Goal: Task Accomplishment & Management: Use online tool/utility

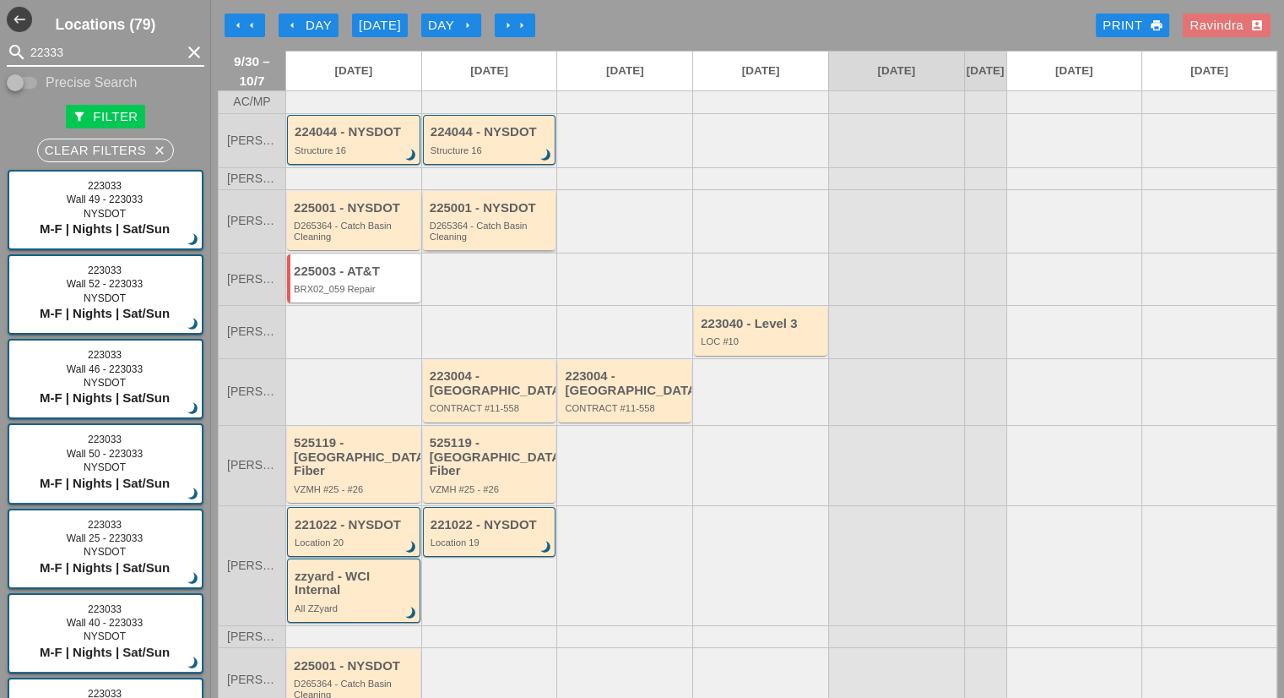
click at [500, 242] on div "D265364 - Catch Basin Cleaning" at bounding box center [491, 230] width 122 height 21
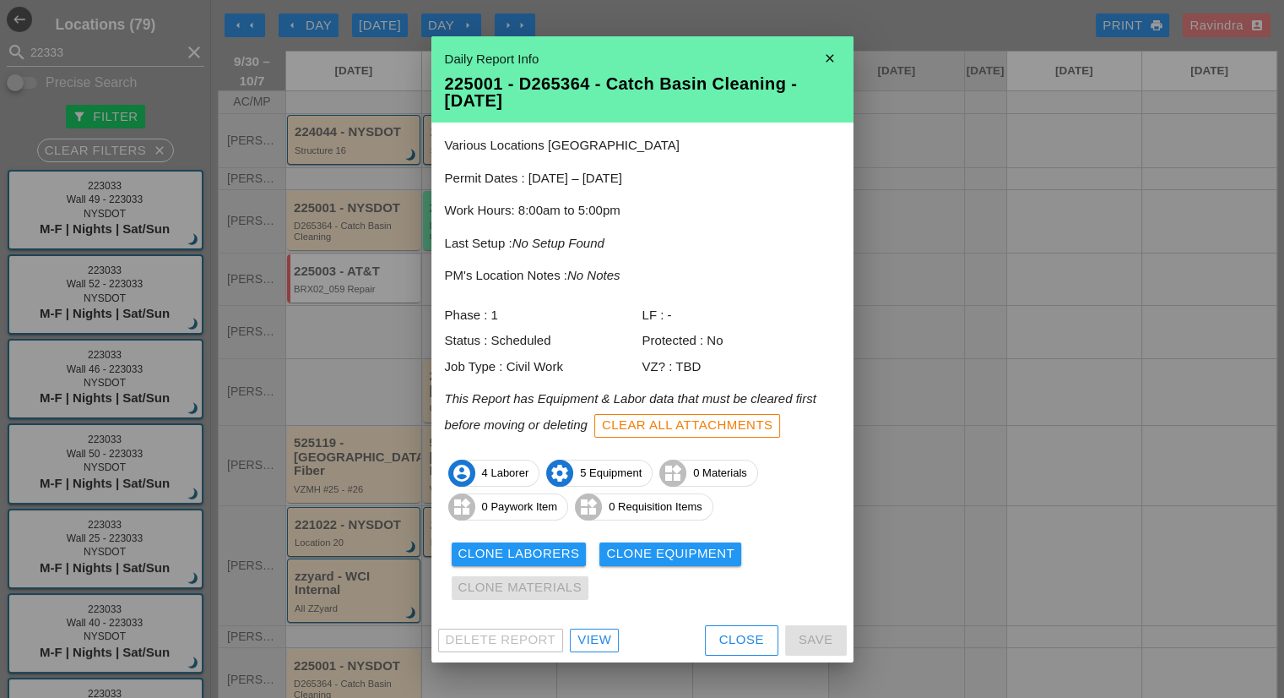
click at [608, 656] on div "Delete Report View Close Save" at bounding box center [643, 640] width 422 height 44
click at [598, 639] on div "View" at bounding box center [595, 639] width 34 height 19
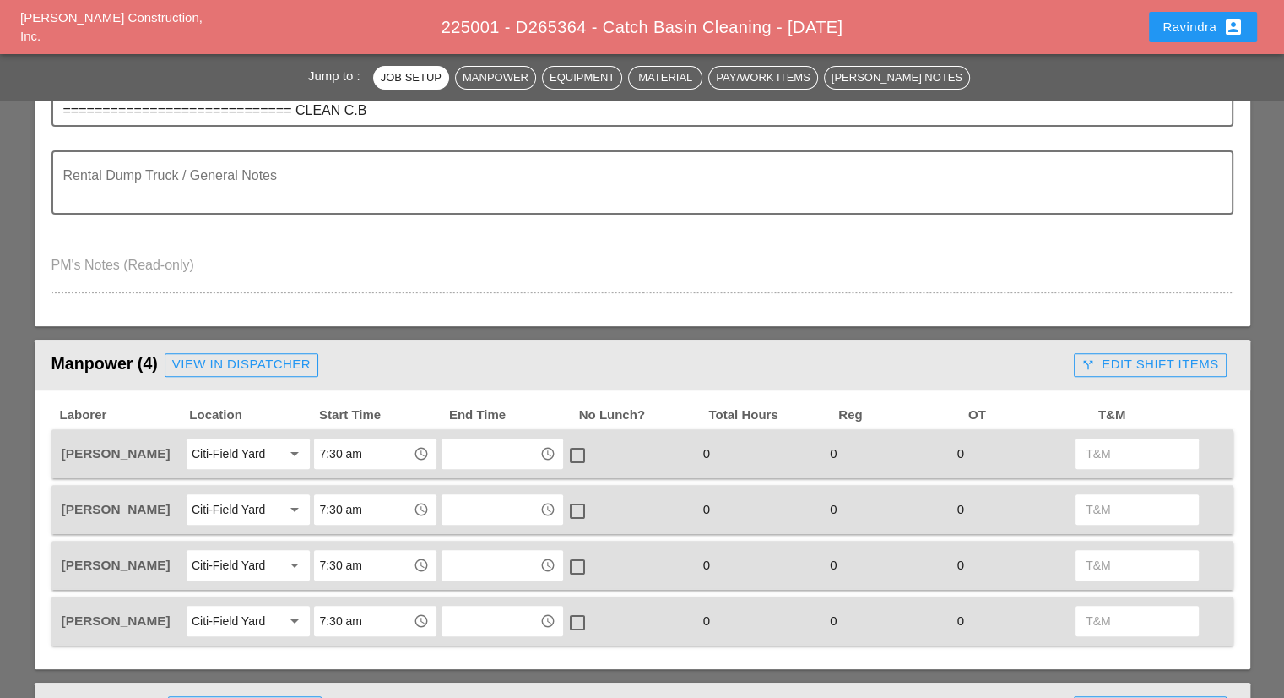
scroll to position [507, 0]
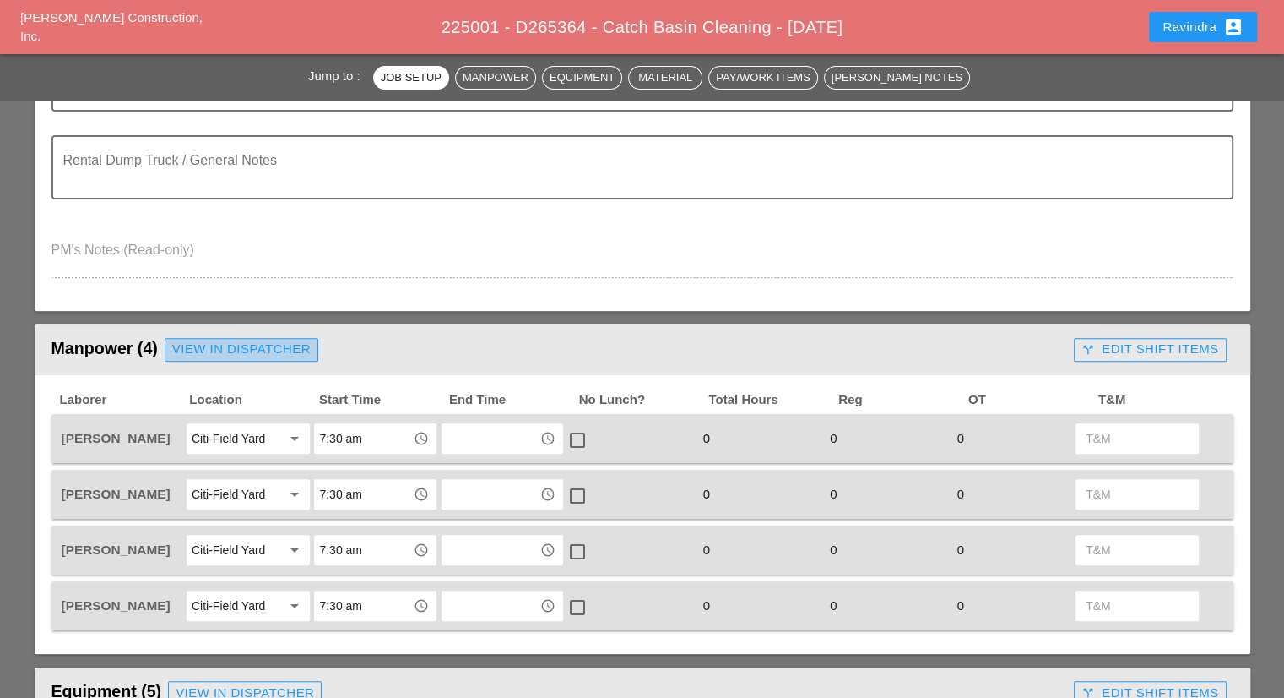
click at [253, 351] on div "View in Dispatcher" at bounding box center [241, 348] width 138 height 19
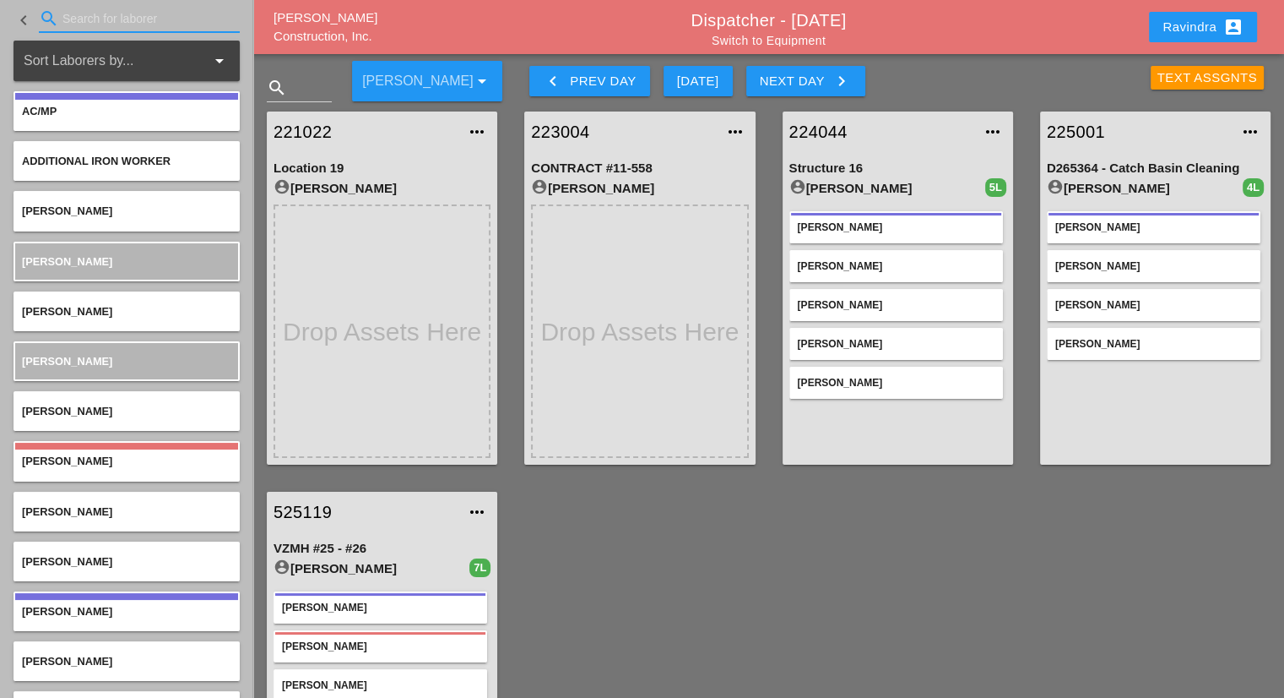
click at [115, 25] on input "Search for laborer" at bounding box center [139, 18] width 154 height 27
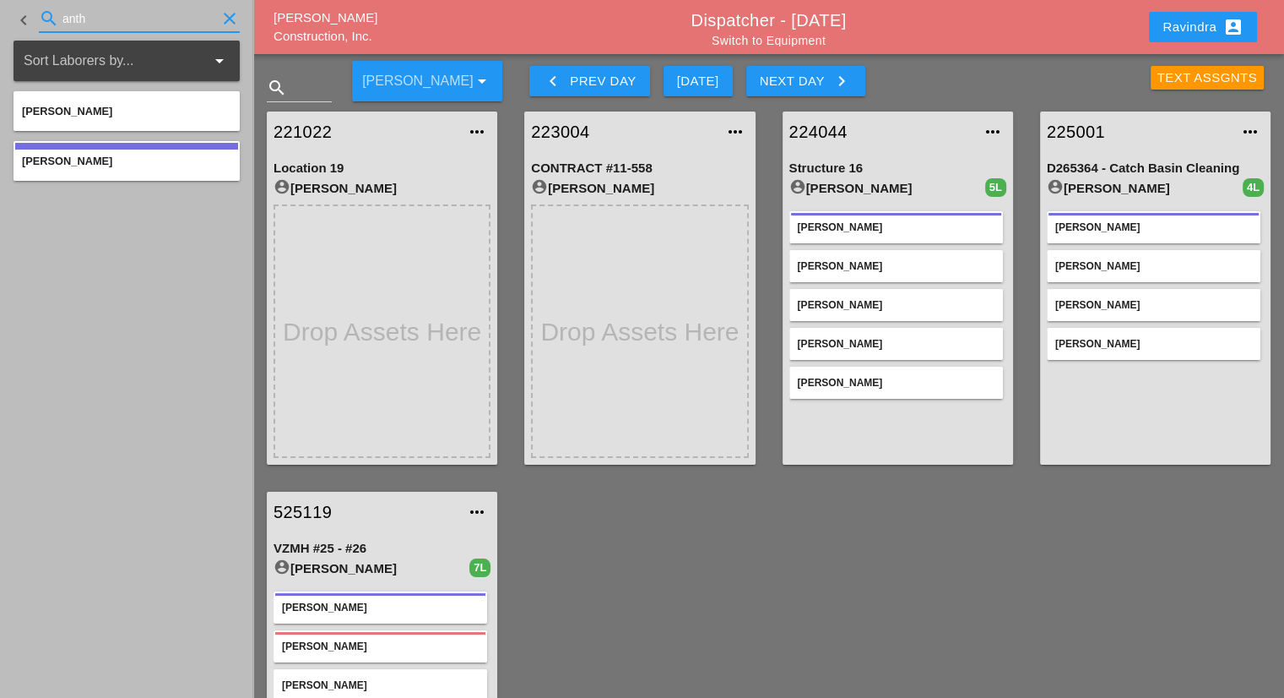
type input "anth"
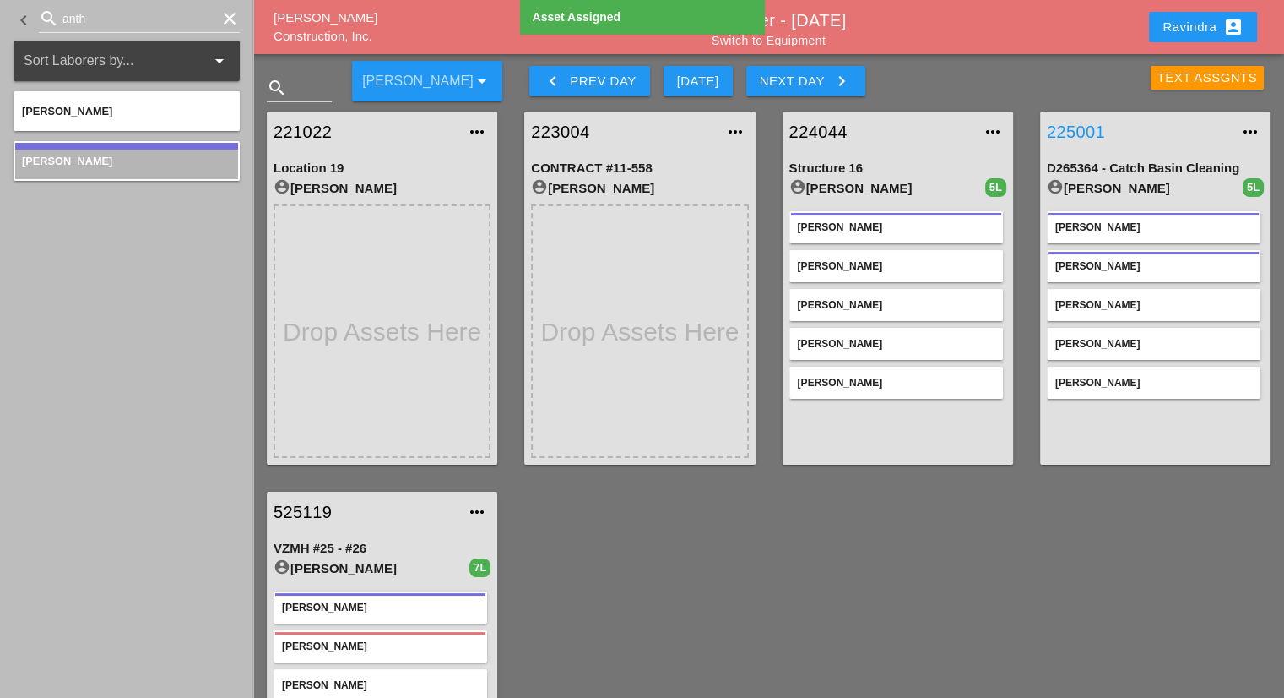
click at [1078, 131] on link "225001" at bounding box center [1138, 131] width 183 height 25
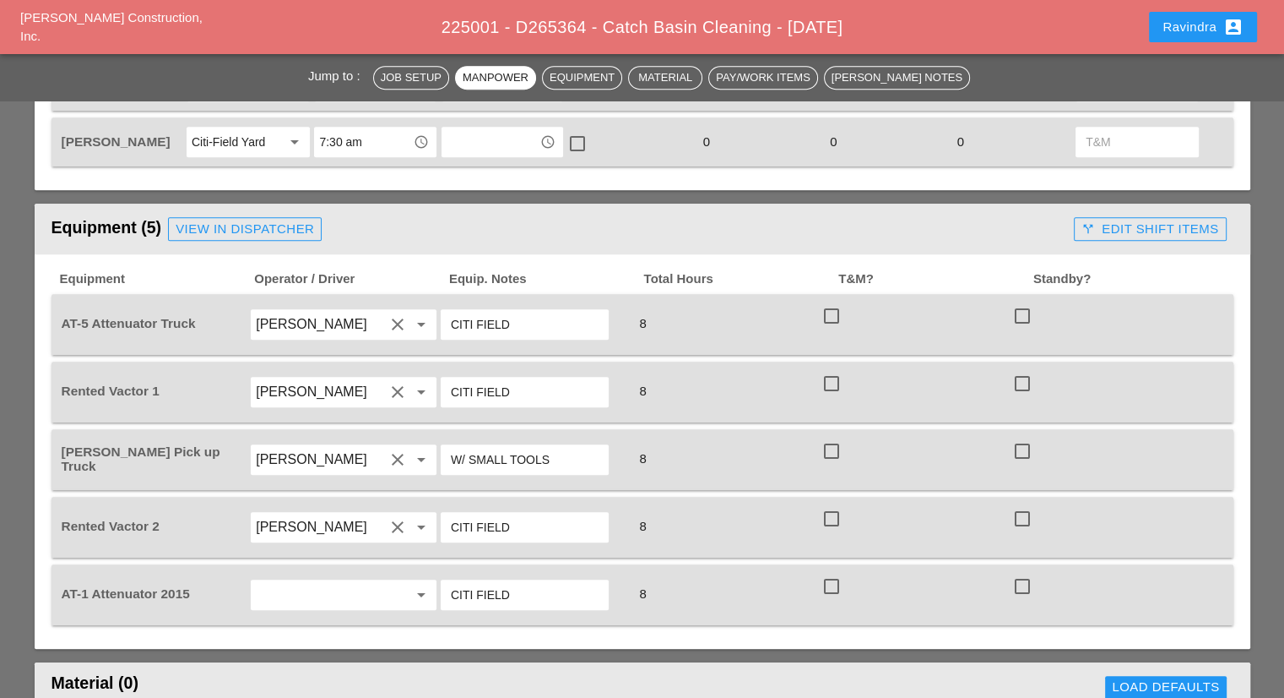
scroll to position [1098, 0]
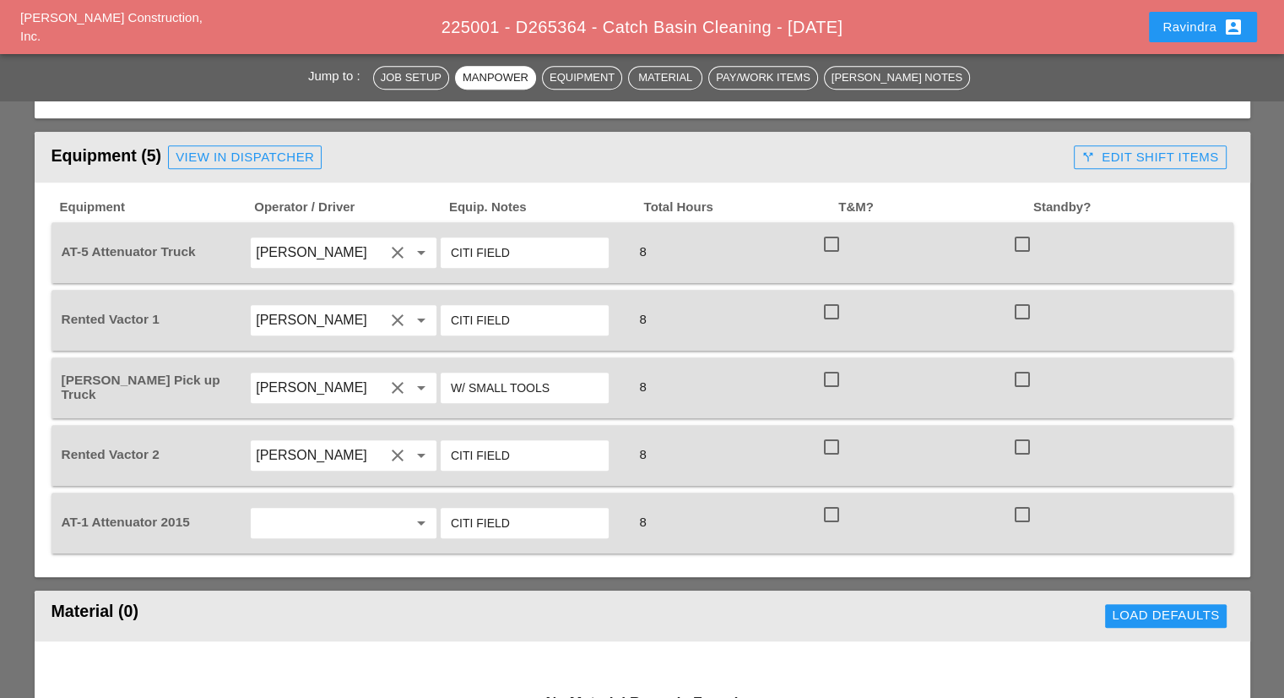
click at [372, 514] on input "text" at bounding box center [320, 522] width 128 height 27
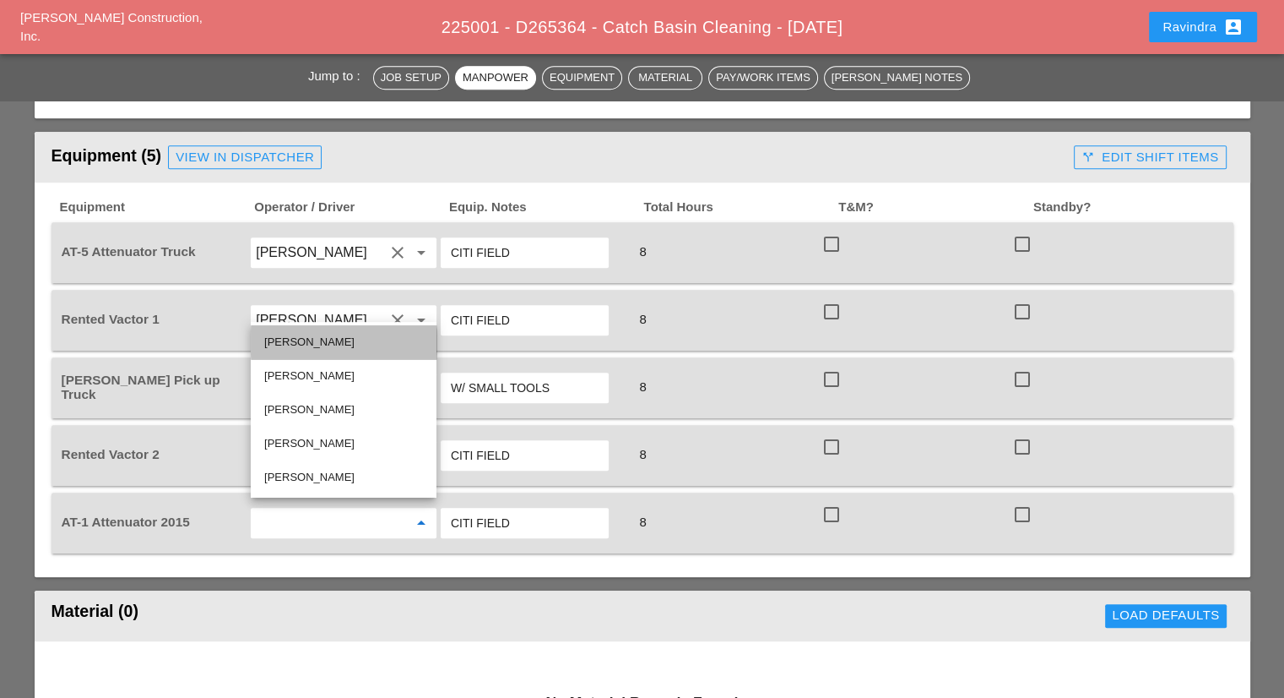
click at [347, 342] on div "[PERSON_NAME]" at bounding box center [343, 342] width 159 height 20
type input "[PERSON_NAME]"
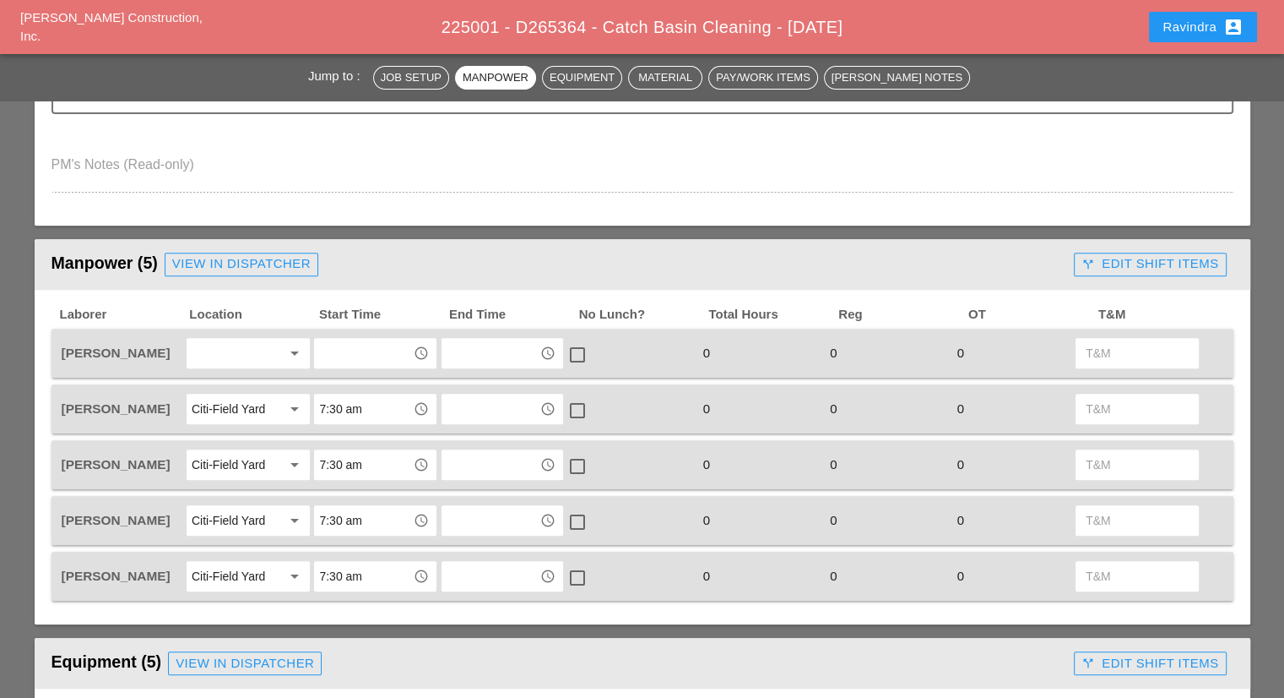
scroll to position [591, 0]
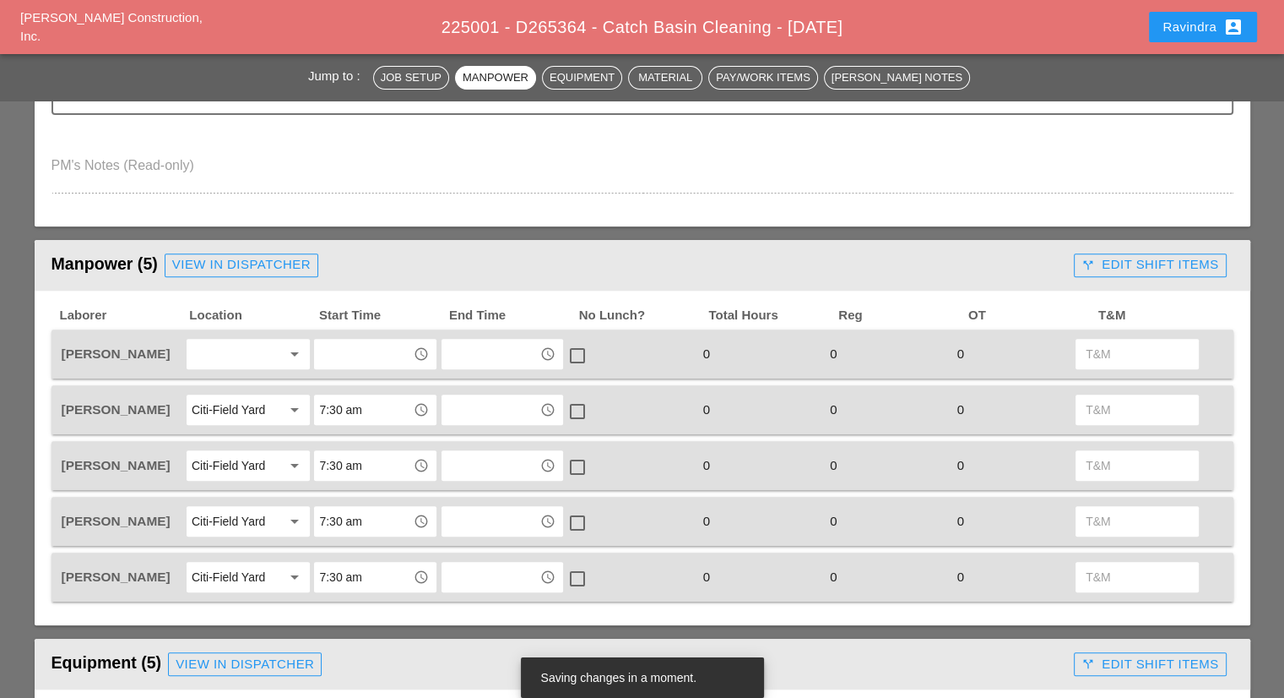
click at [269, 349] on div at bounding box center [237, 353] width 90 height 27
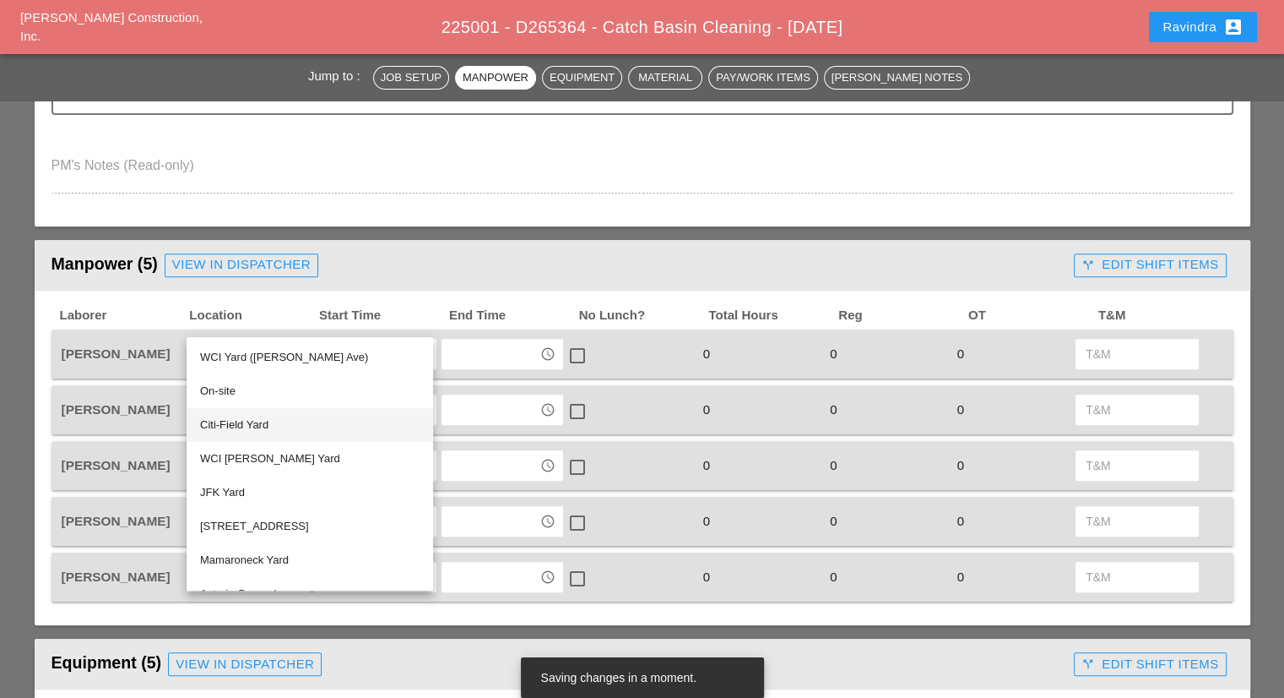
click at [307, 421] on div "Citi-Field Yard" at bounding box center [310, 425] width 220 height 20
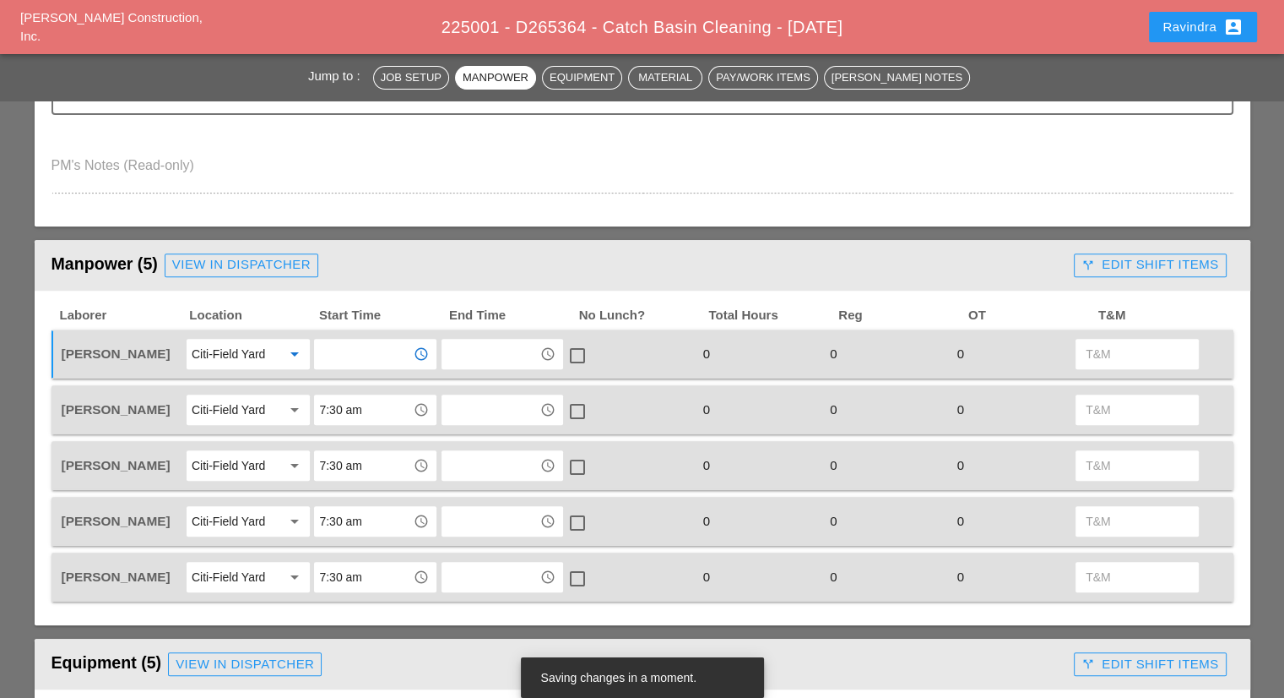
click at [368, 353] on input "text" at bounding box center [363, 353] width 88 height 27
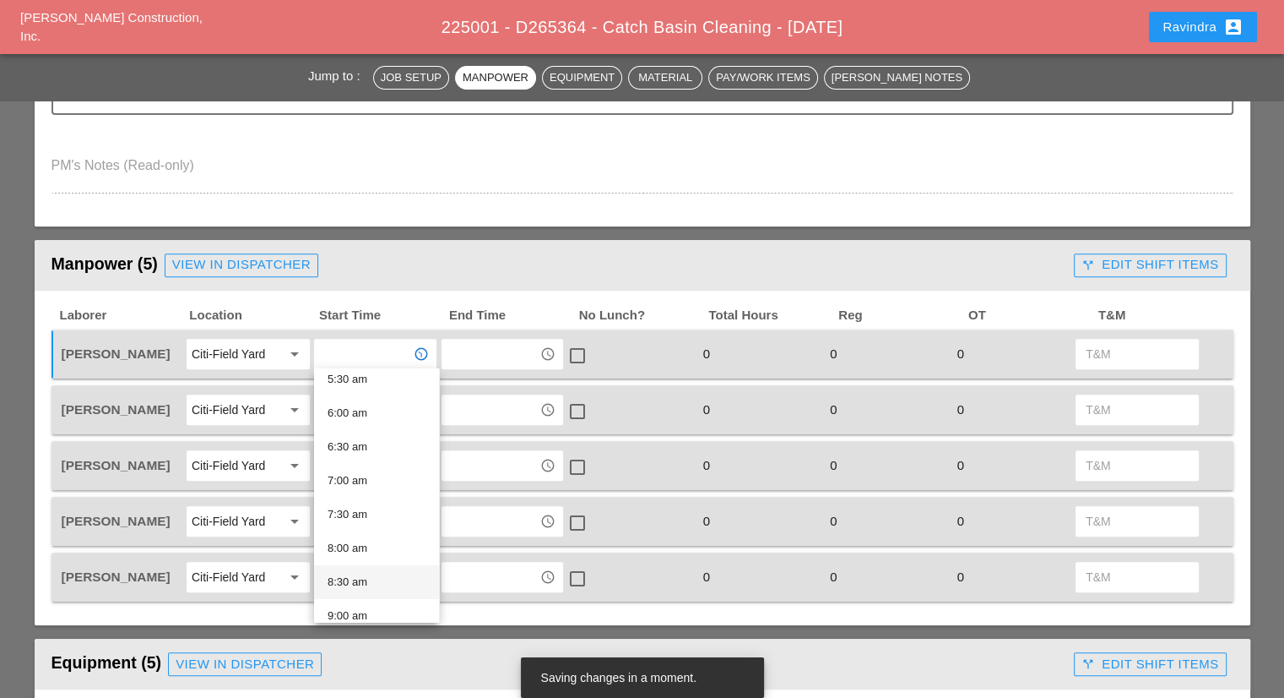
scroll to position [422, 0]
click at [365, 514] on div "8:00 am" at bounding box center [377, 507] width 98 height 20
type input "8:00 am"
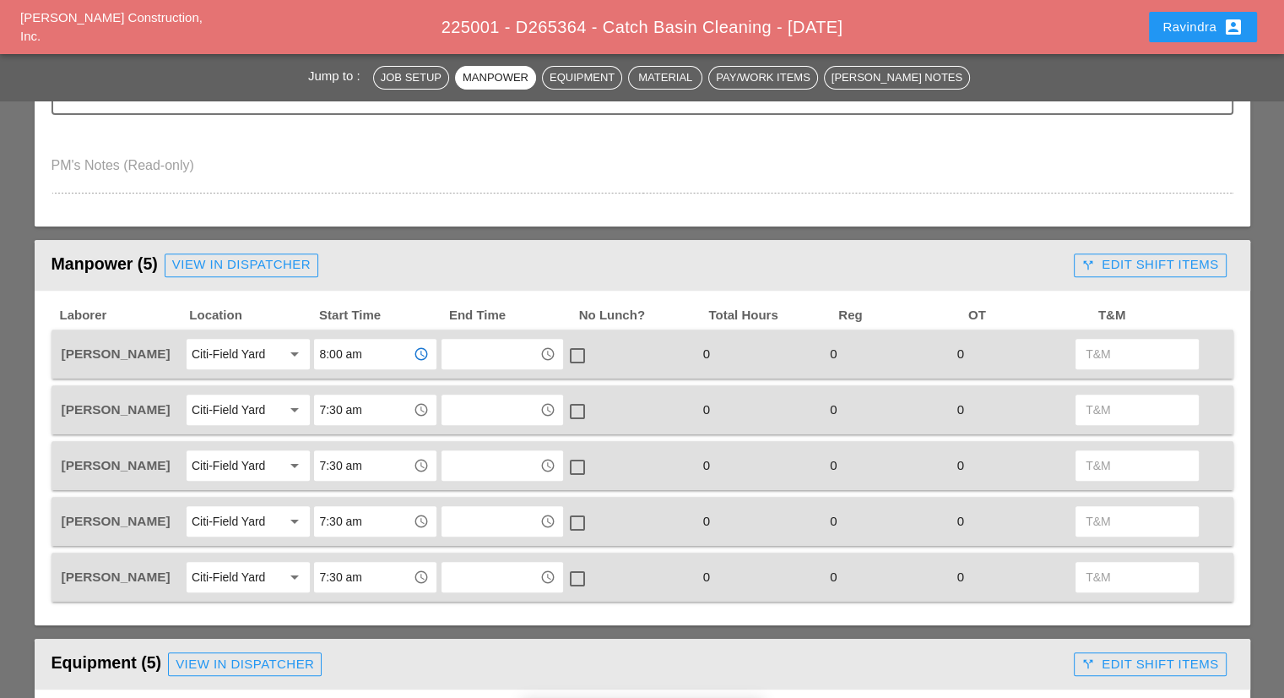
click at [360, 362] on input "8:00 am" at bounding box center [363, 353] width 88 height 27
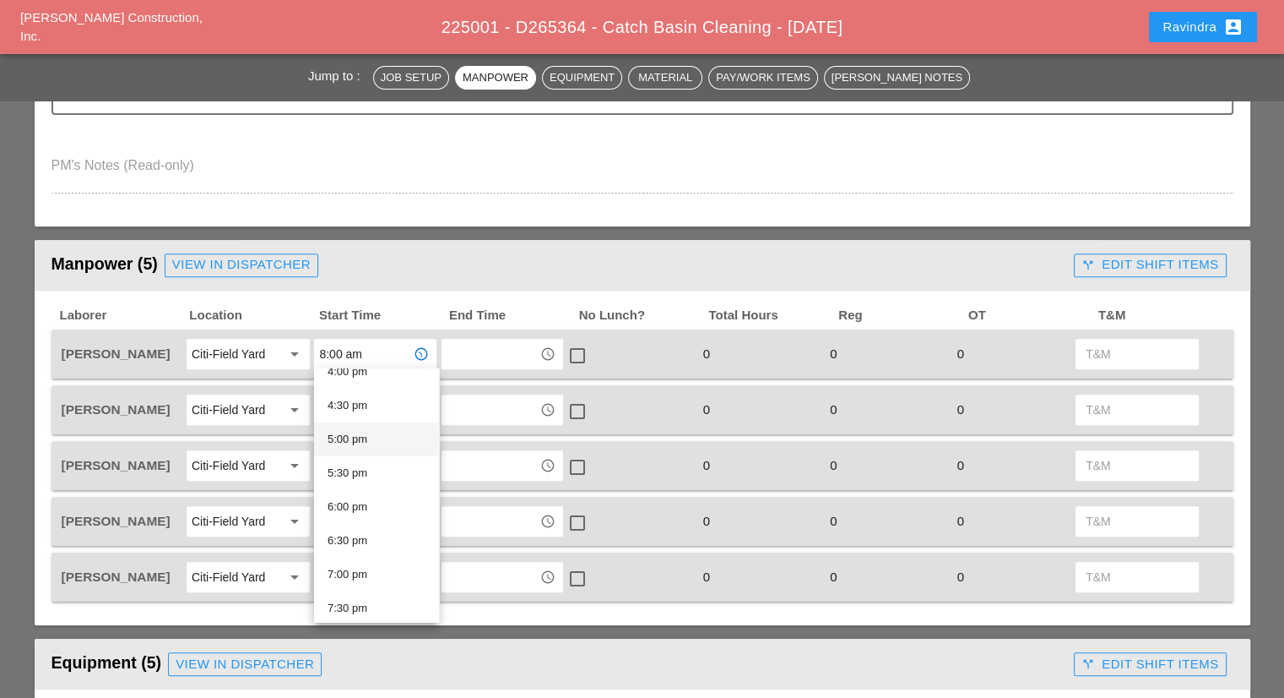
scroll to position [1013, 0]
click at [437, 286] on header "Manpower (5) View in Dispatcher - All Workers Must Show up 15 Minutes Before St…" at bounding box center [643, 265] width 1216 height 51
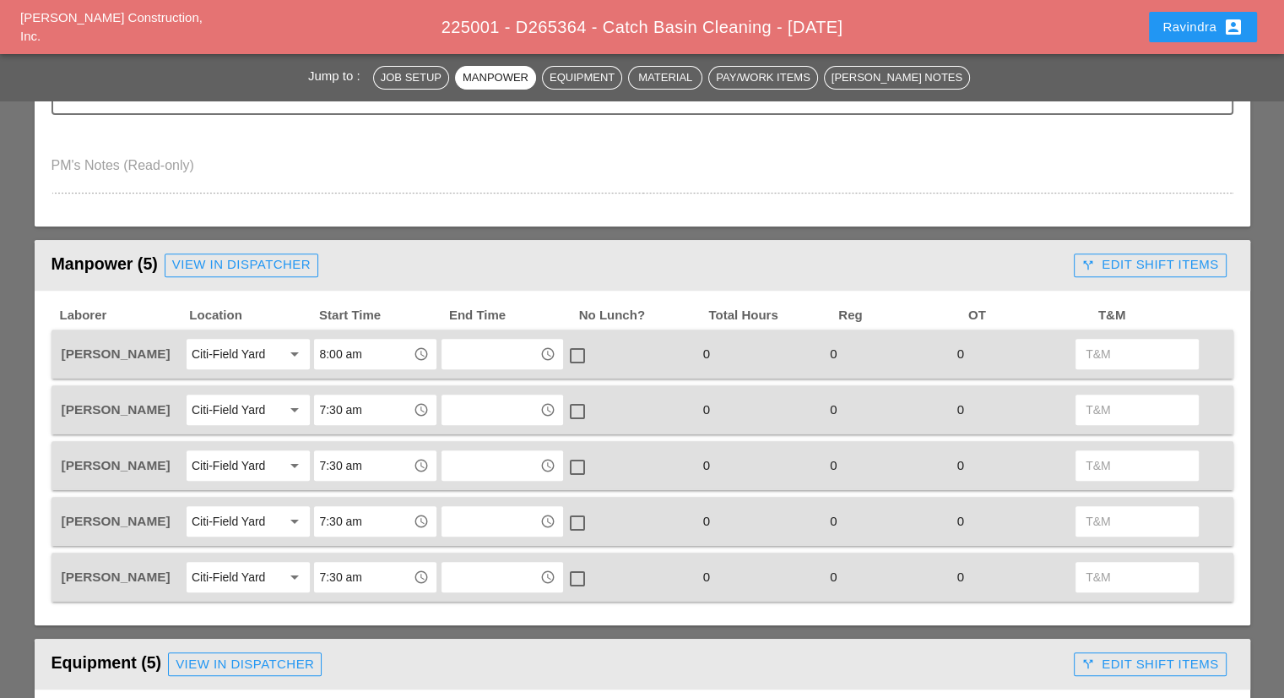
click at [358, 410] on input "7:30 am" at bounding box center [363, 409] width 88 height 27
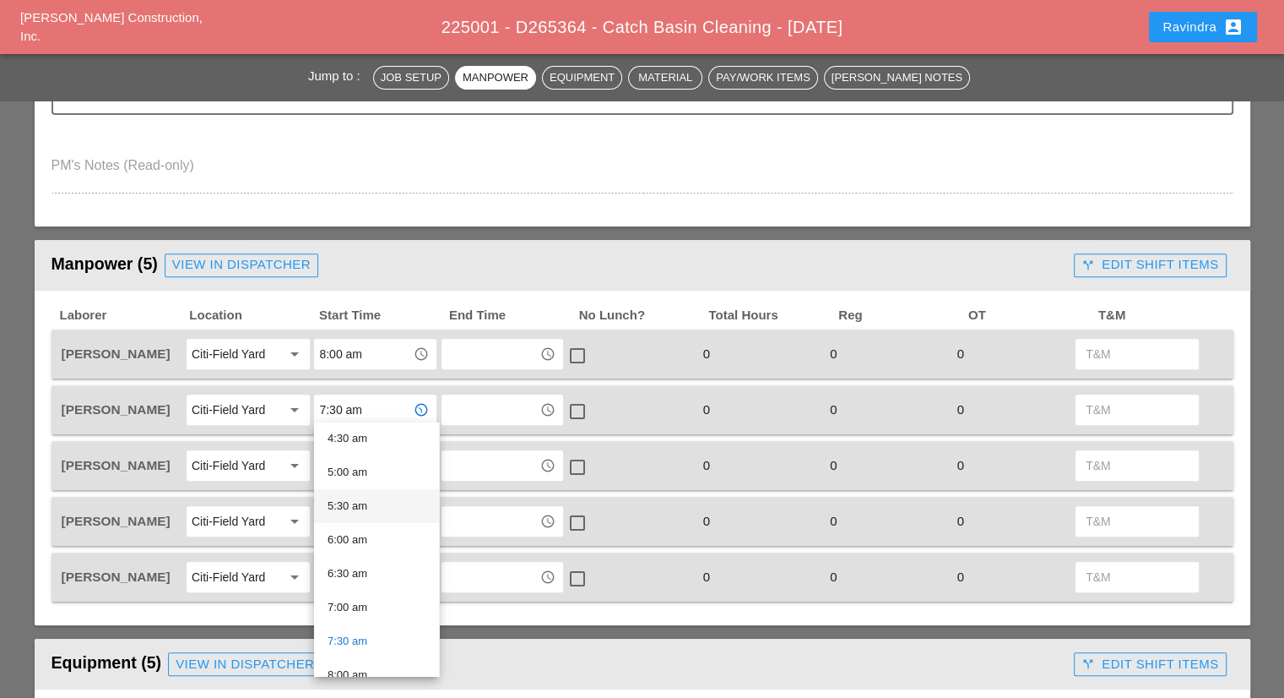
scroll to position [338, 0]
click at [372, 542] on div "6:30 am" at bounding box center [377, 544] width 98 height 20
type input "6:30 am"
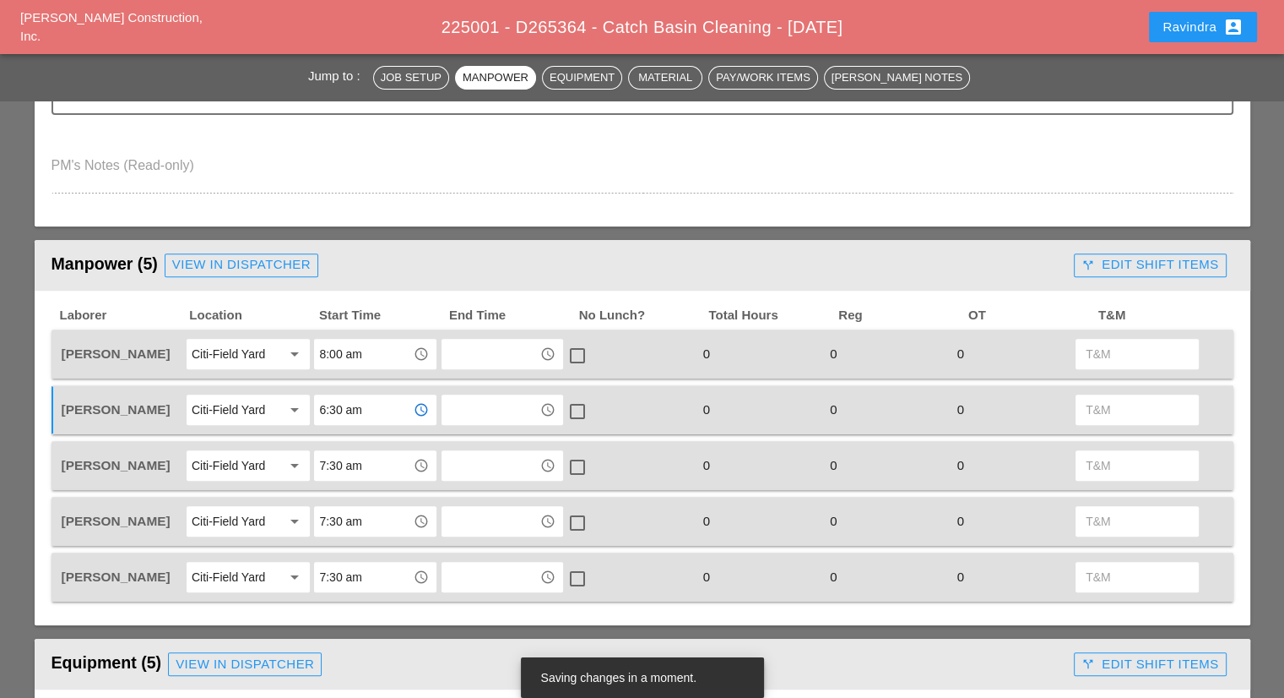
click at [360, 464] on input "7:30 am" at bounding box center [363, 465] width 88 height 27
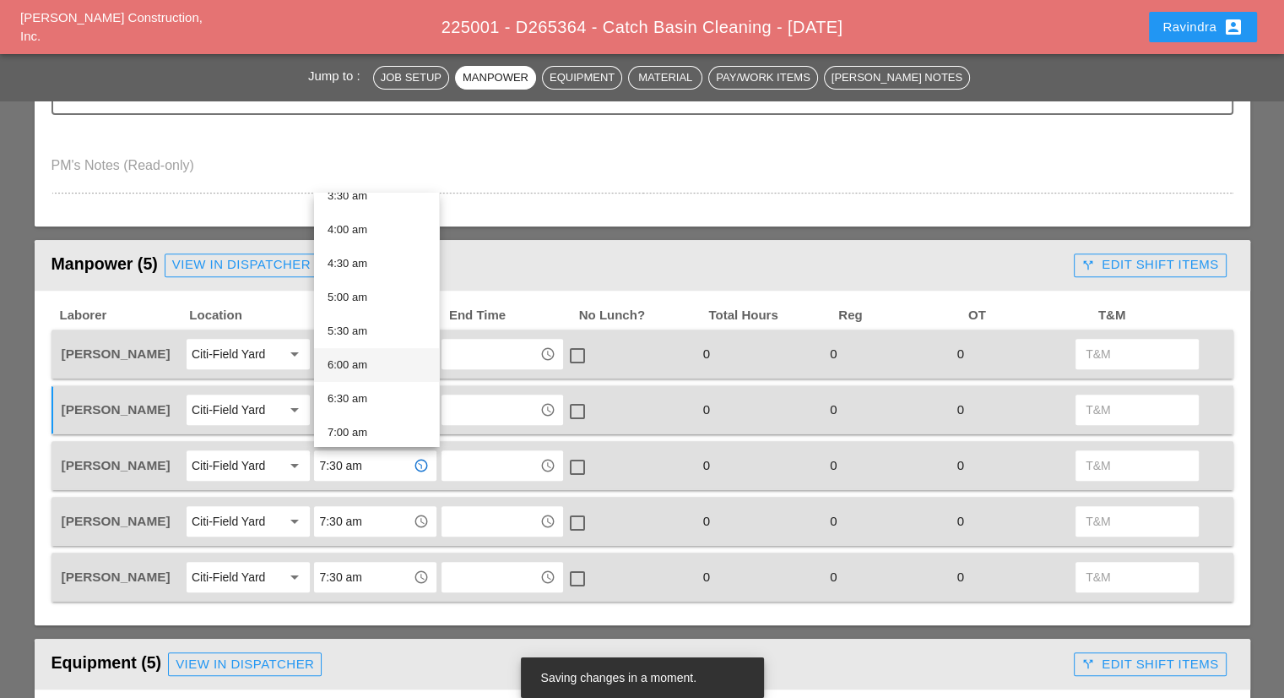
scroll to position [429, 0]
click at [367, 329] on div "8:00 am" at bounding box center [377, 324] width 98 height 20
type input "8:00 am"
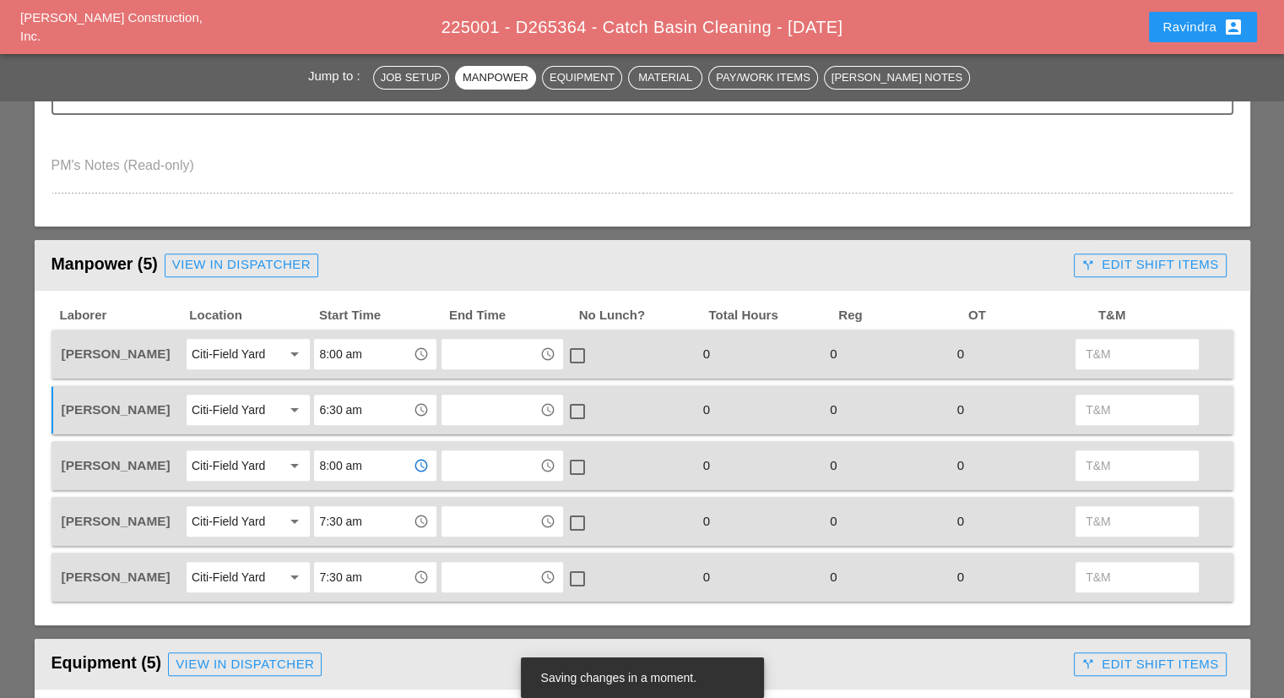
click at [340, 518] on input "7:30 am" at bounding box center [363, 521] width 88 height 27
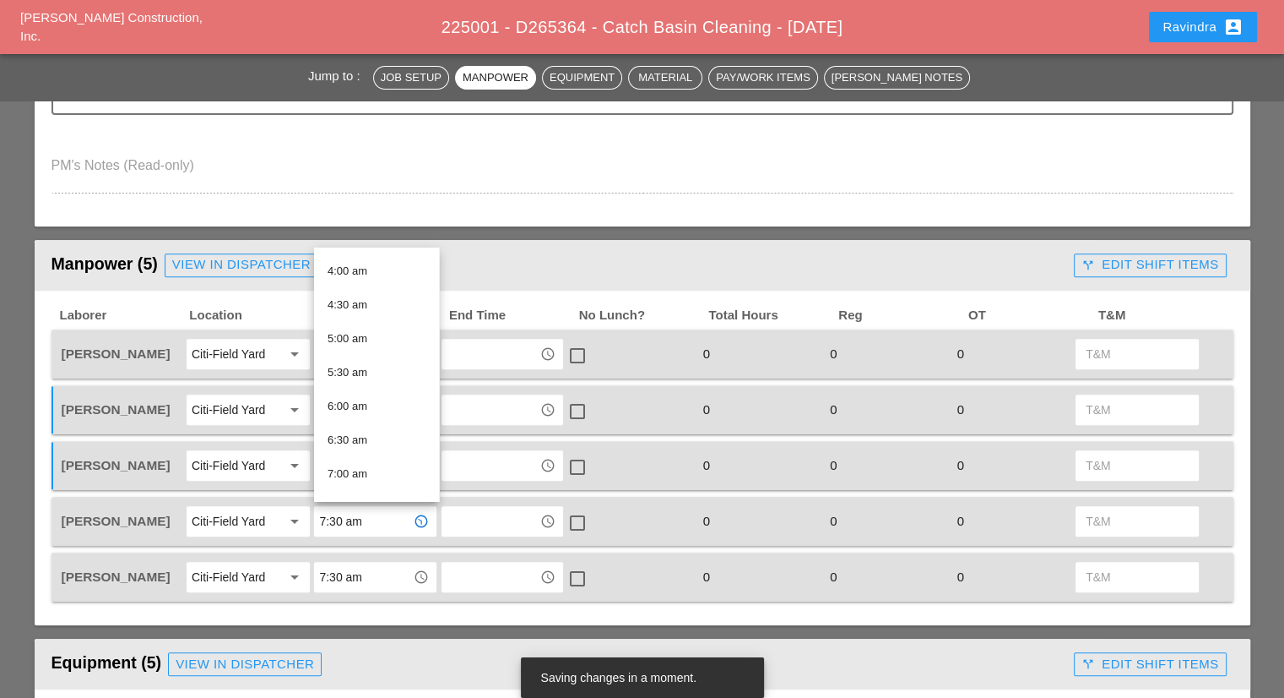
scroll to position [422, 0]
click at [373, 378] on div "8:00 am" at bounding box center [377, 386] width 98 height 20
type input "8:00 am"
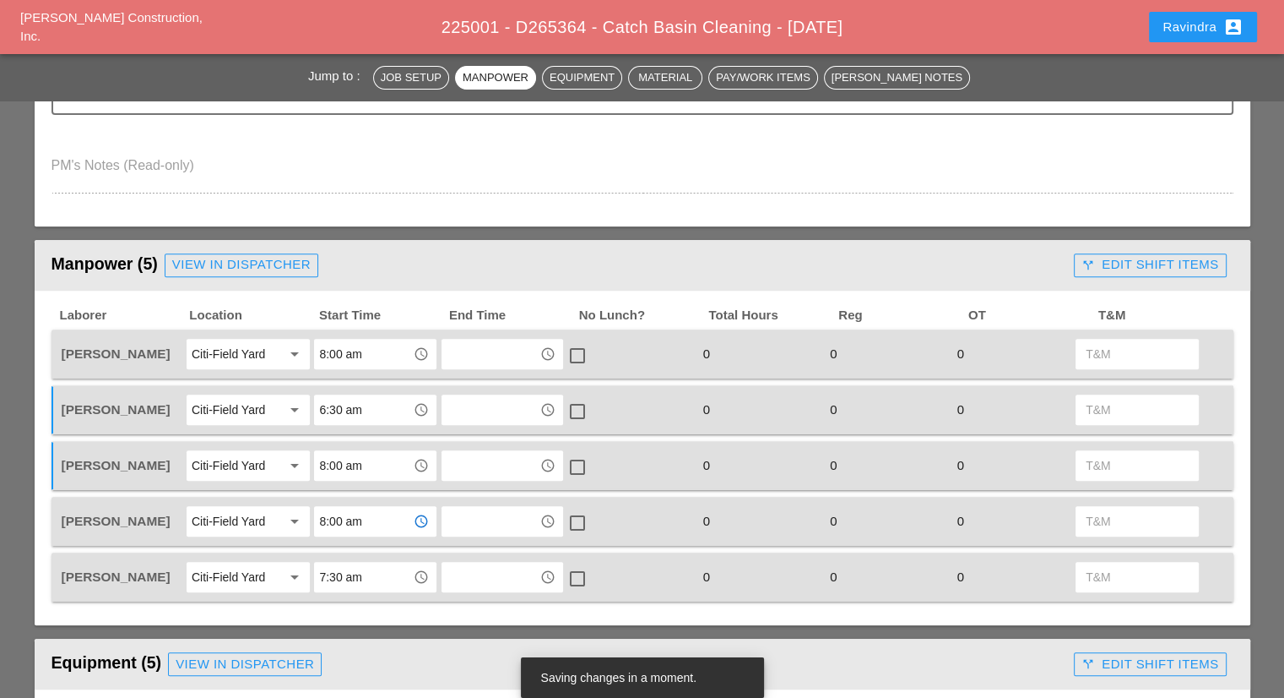
click at [362, 575] on input "7:30 am" at bounding box center [363, 576] width 88 height 27
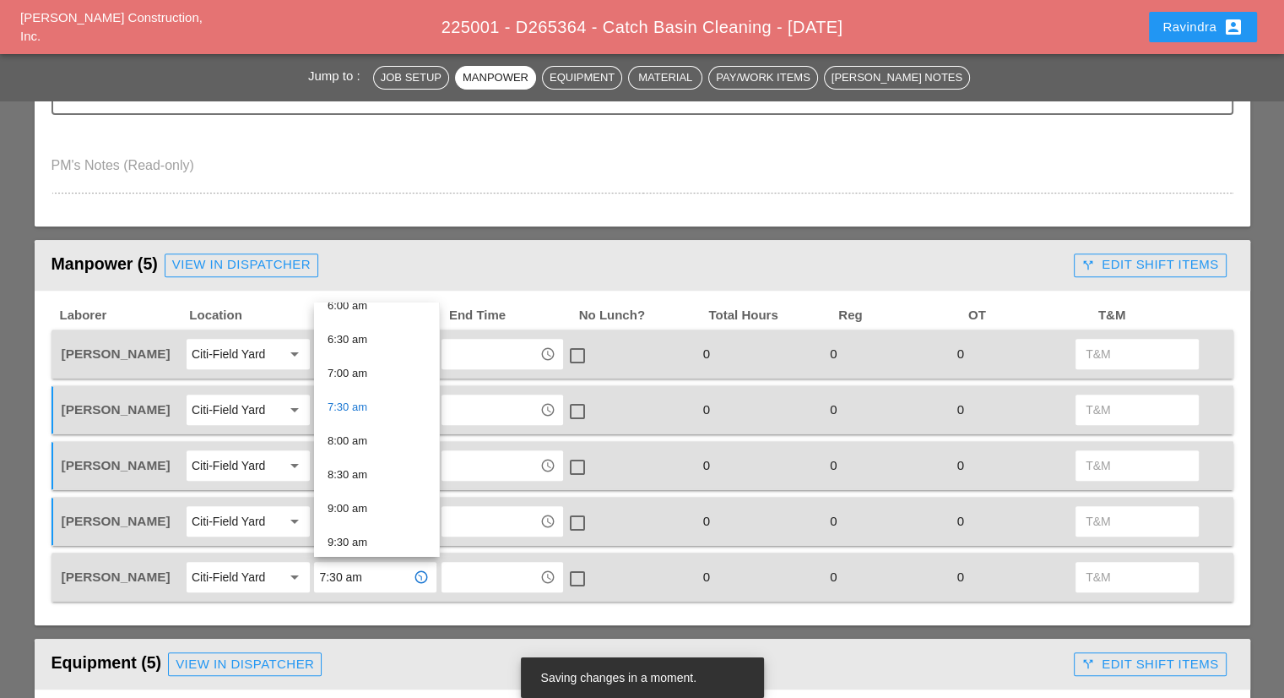
click at [369, 443] on div "8:00 am" at bounding box center [377, 441] width 98 height 20
type input "8:00 am"
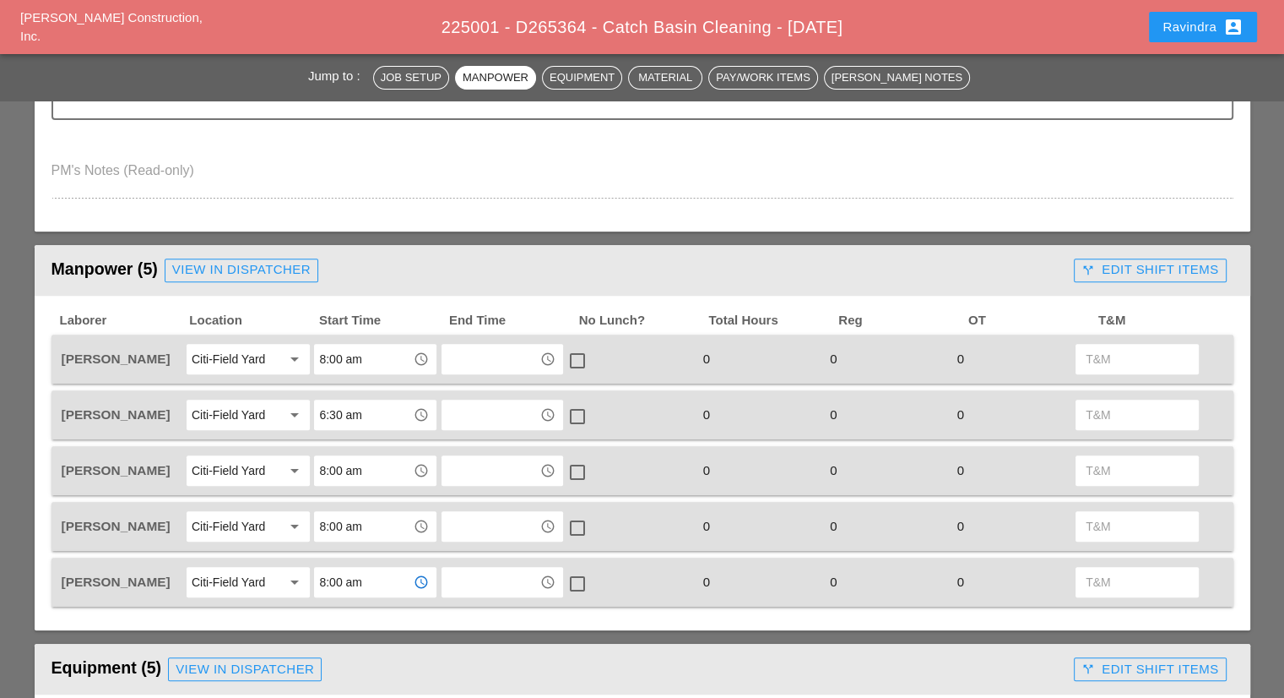
scroll to position [0, 0]
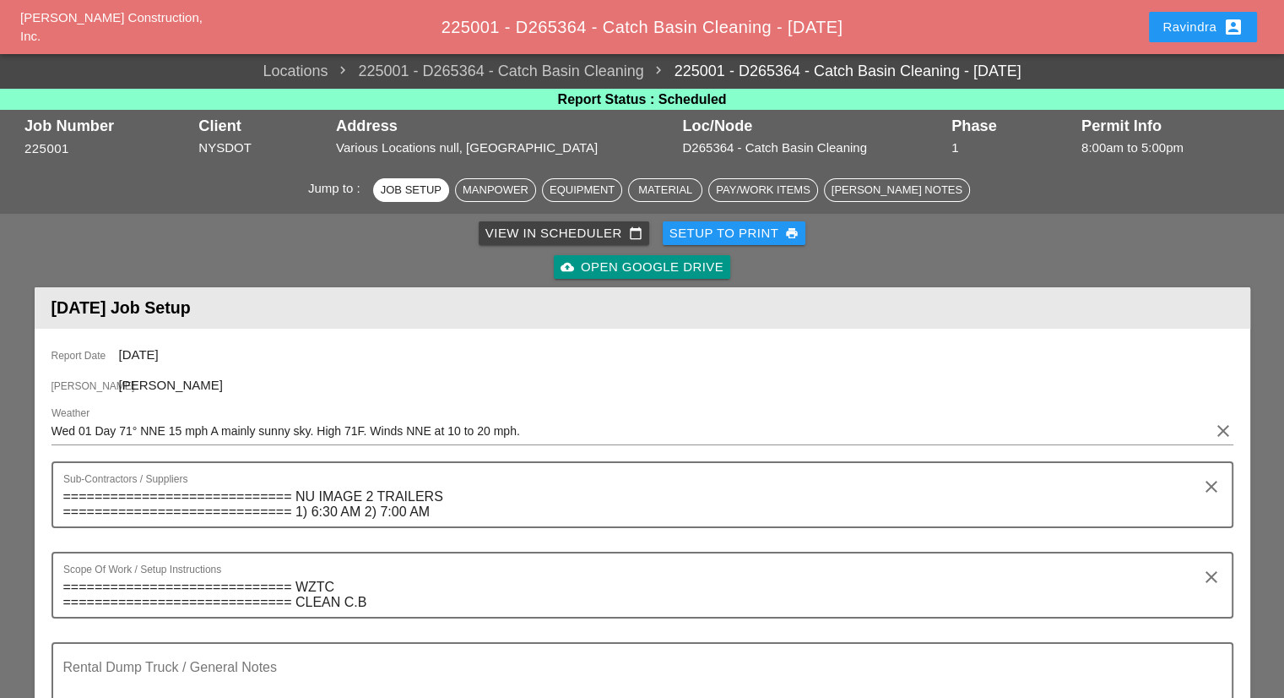
click at [1194, 19] on div "Ravindra account_box" at bounding box center [1203, 27] width 81 height 20
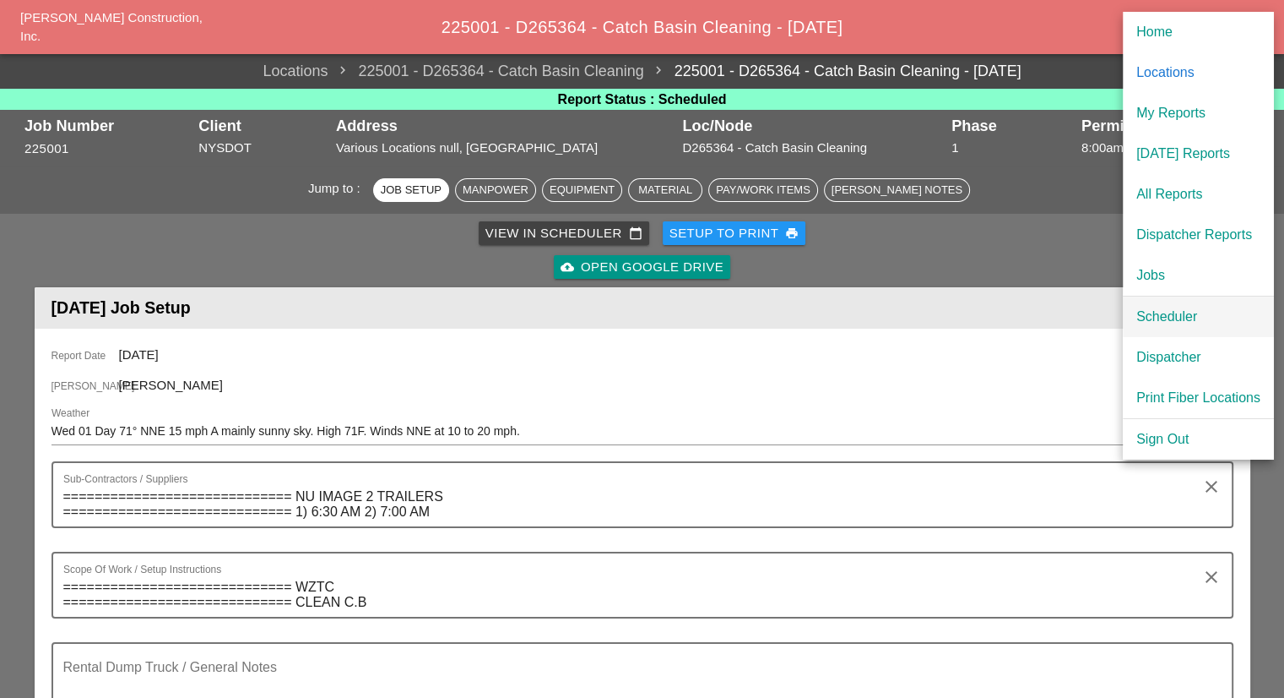
click at [1172, 308] on div "Scheduler" at bounding box center [1199, 317] width 124 height 20
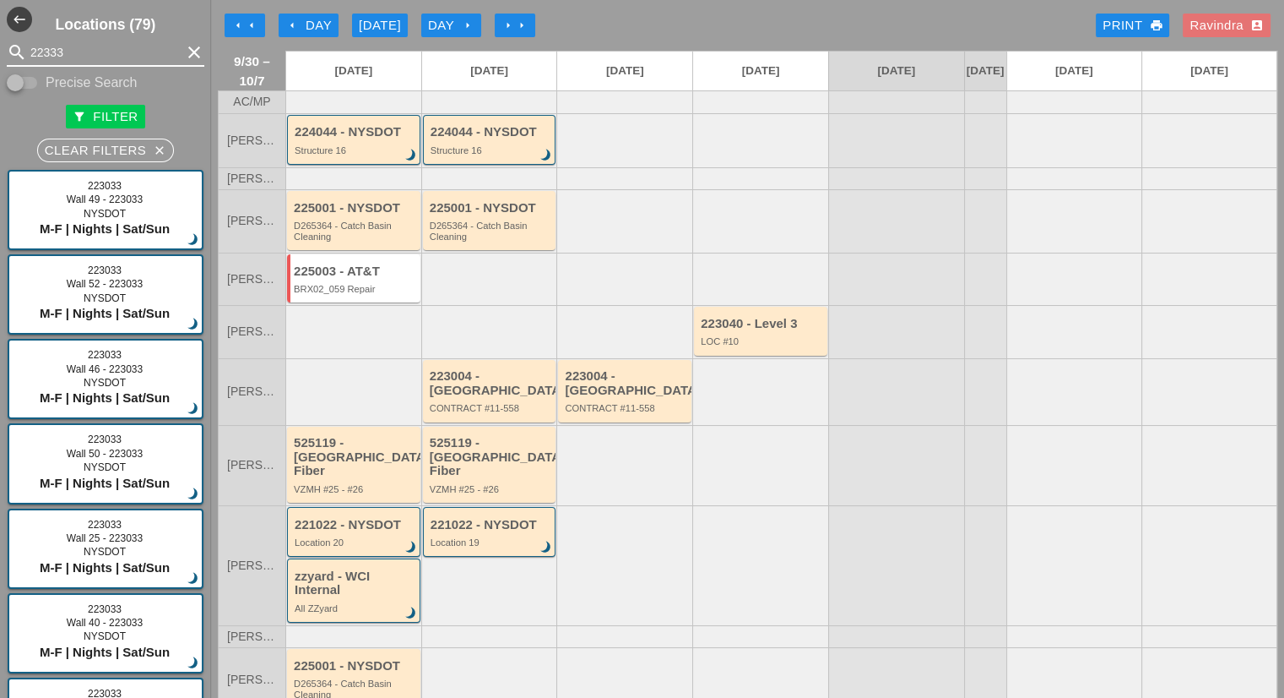
drag, startPoint x: 98, startPoint y: 53, endPoint x: 0, endPoint y: 52, distance: 98.0
click at [0, 52] on div "search 22333 clear" at bounding box center [105, 52] width 211 height 27
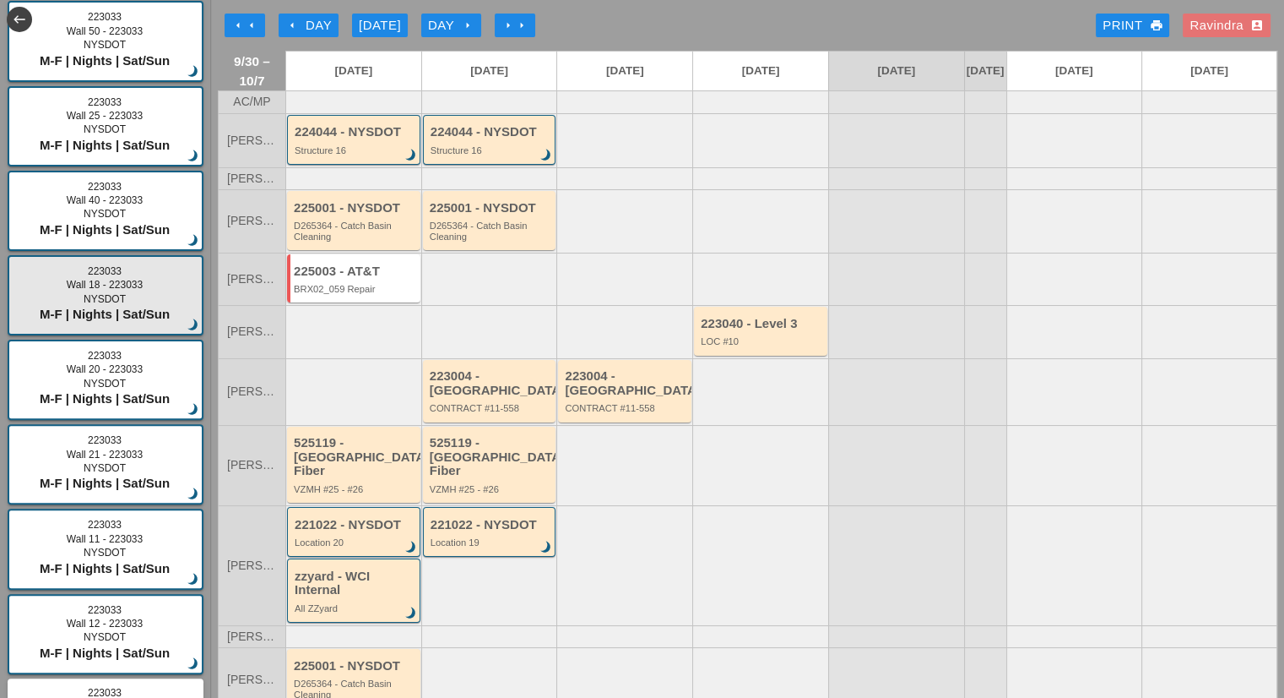
scroll to position [591, 0]
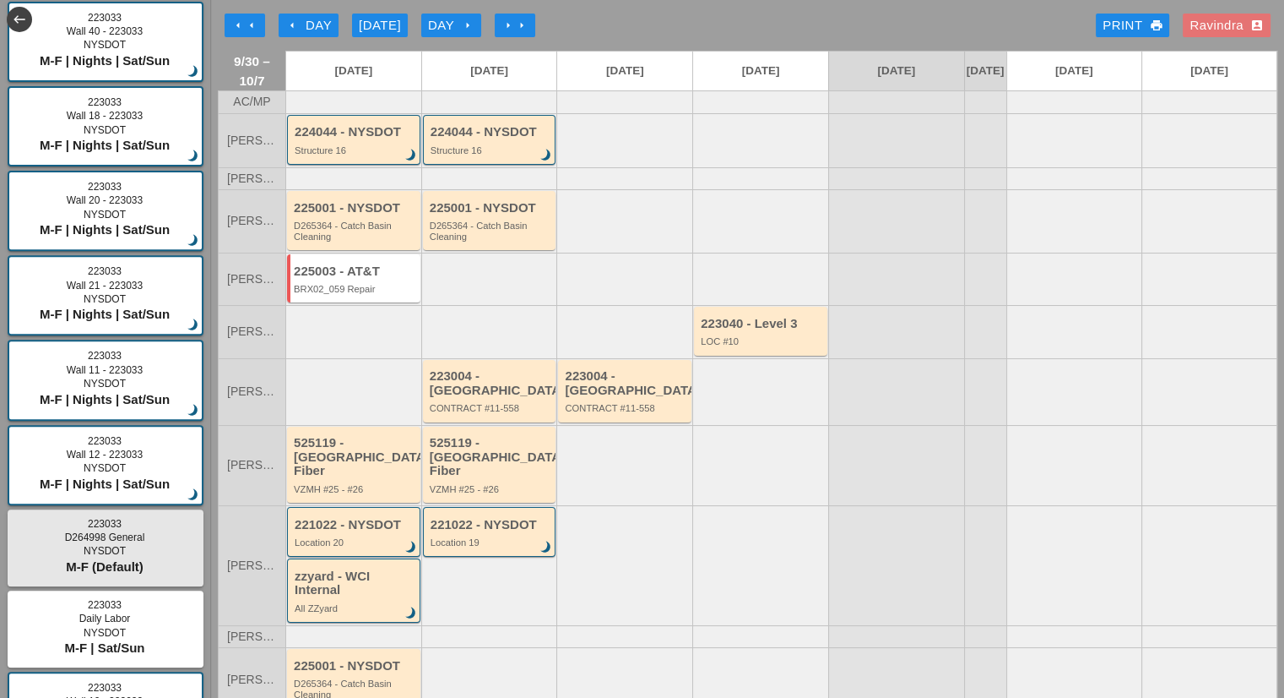
type input "223033"
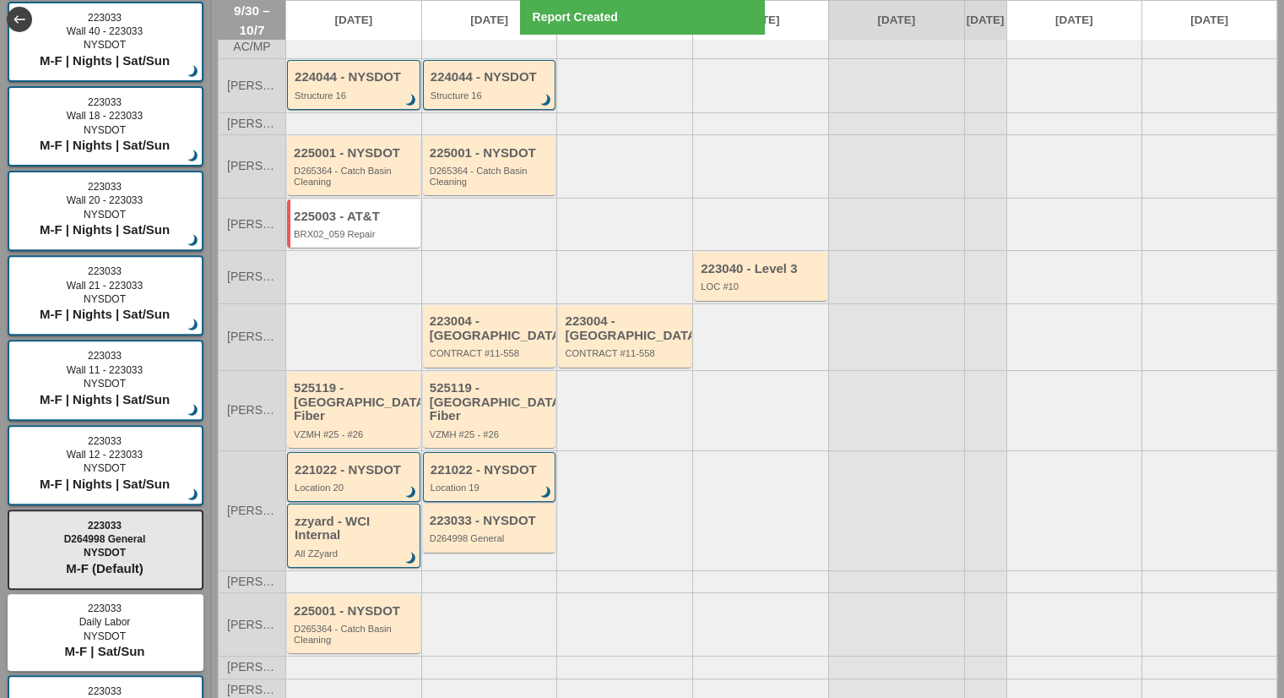
scroll to position [84, 0]
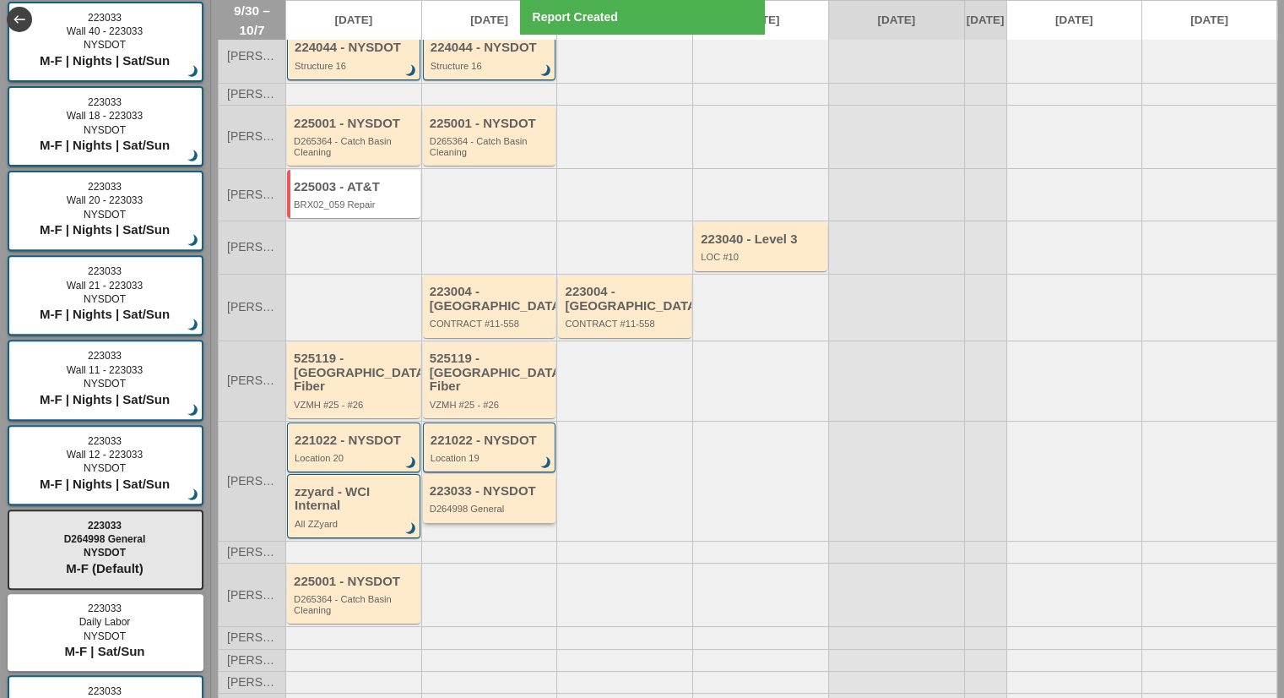
click at [490, 484] on div "223033 - NYSDOT" at bounding box center [491, 491] width 122 height 14
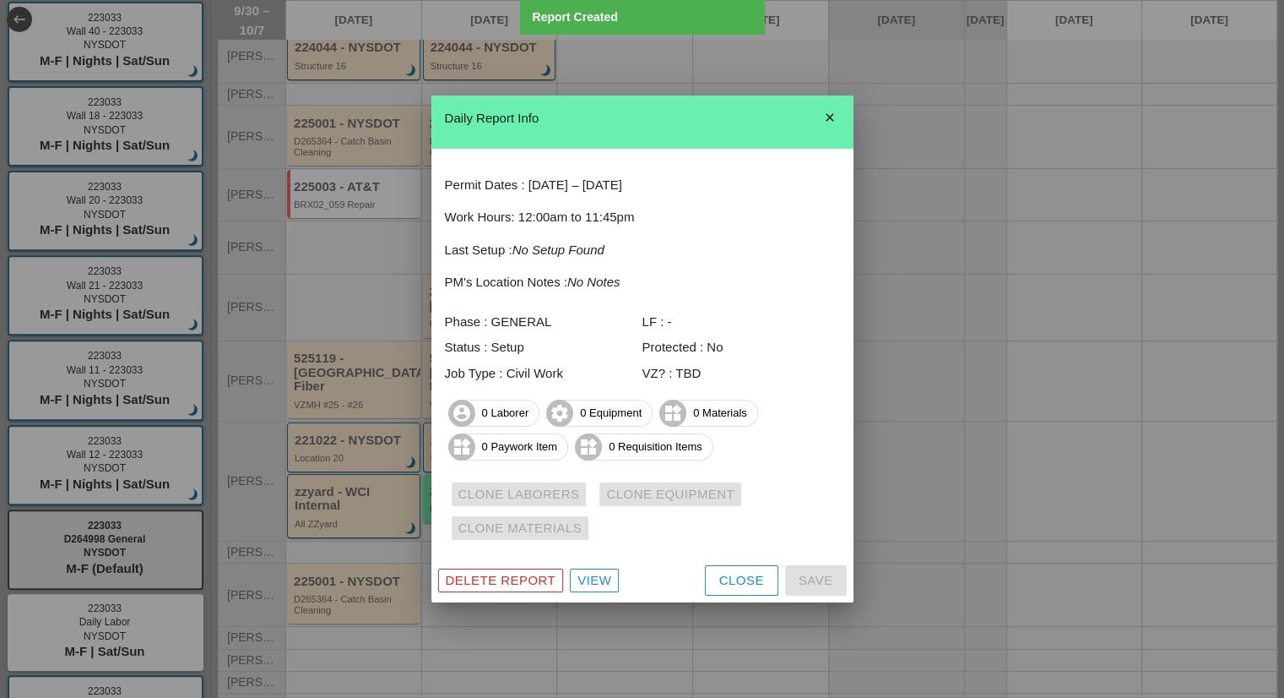
click at [598, 587] on div "View" at bounding box center [595, 580] width 34 height 19
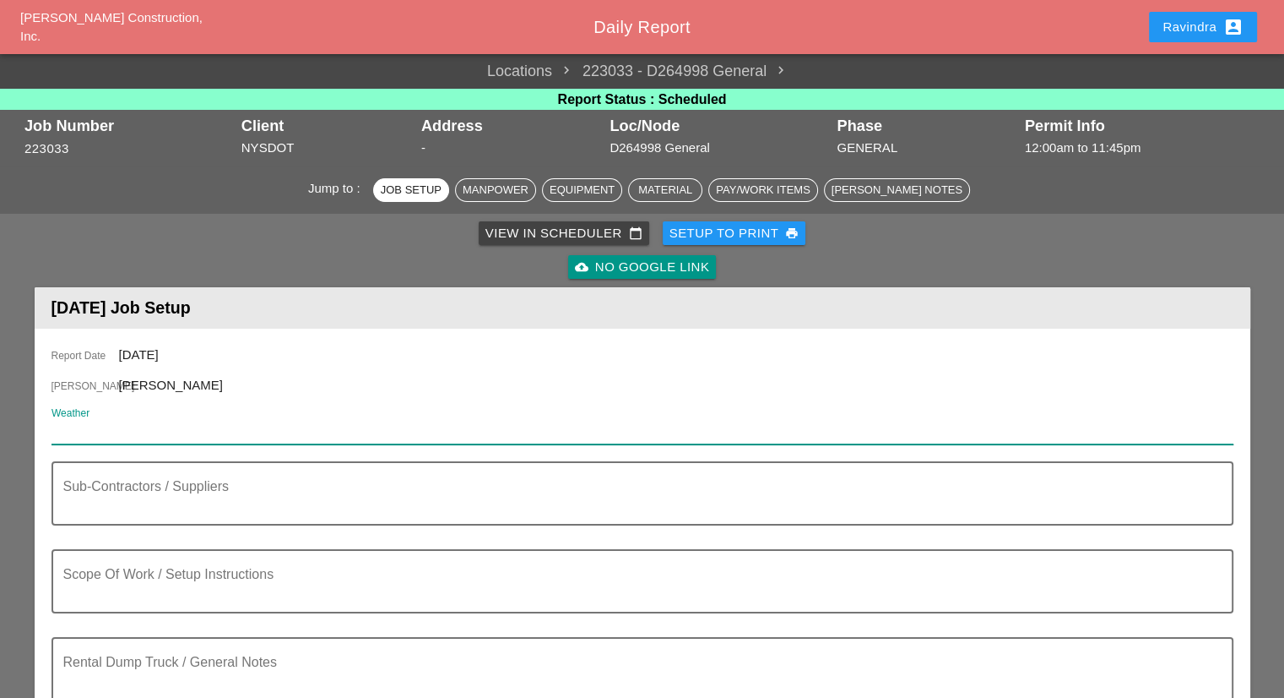
paste input "Wed 01 Day 71° NNE 15 mph A mainly sunny sky. High 71F. Winds NNE at 10 to 20 m…"
type input "Wed 01 Day 71° NNE 15 mph A mainly sunny sky. High 71F. Winds NNE at 10 to 20 m…"
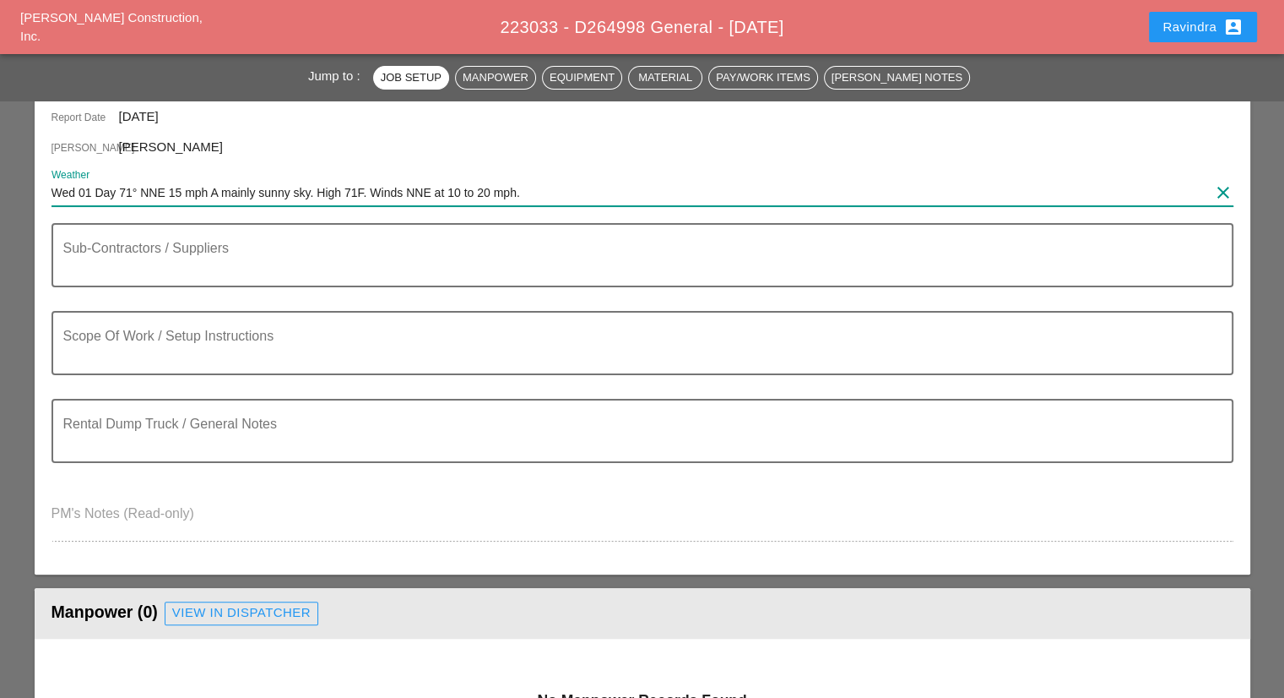
scroll to position [338, 0]
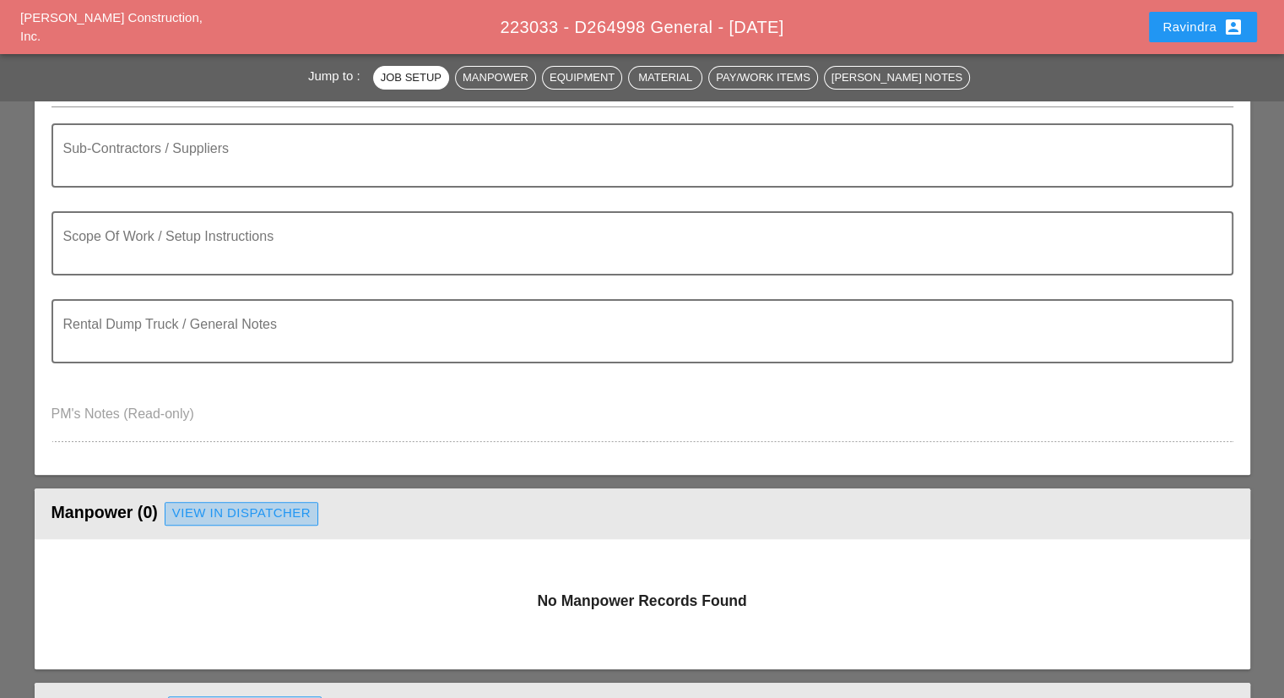
click at [234, 508] on div "View in Dispatcher" at bounding box center [241, 512] width 138 height 19
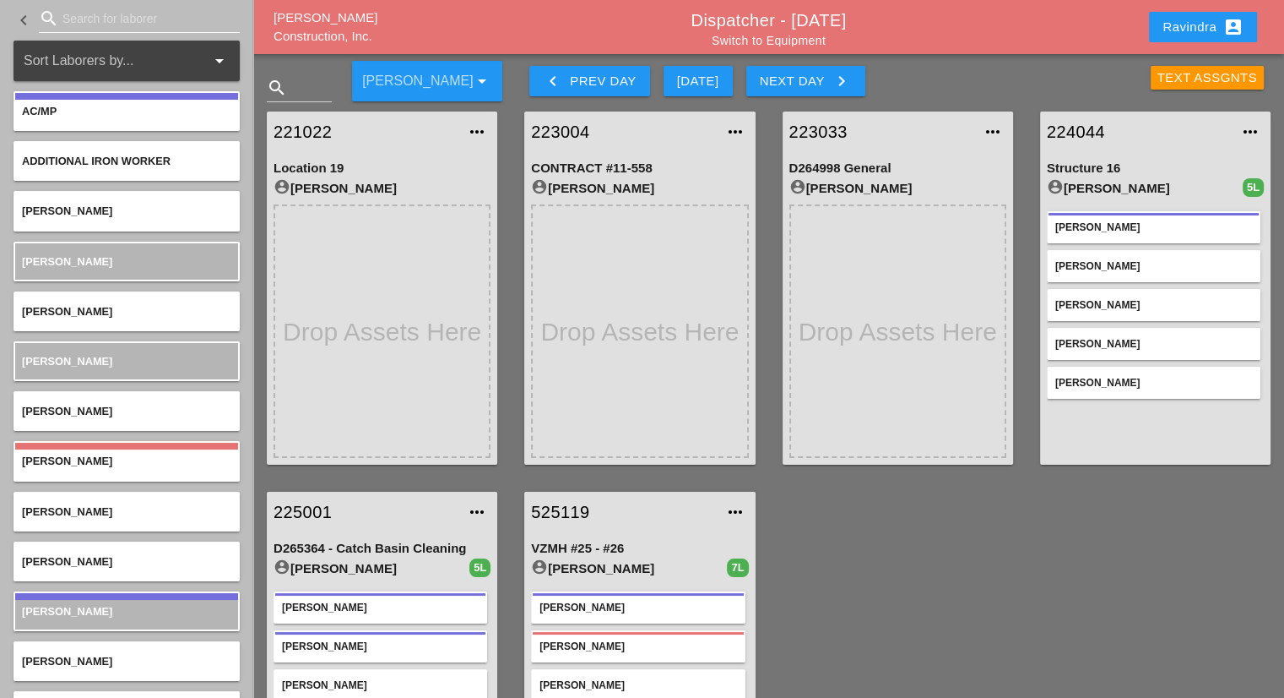
click at [141, 14] on input "Search for laborer" at bounding box center [139, 18] width 154 height 27
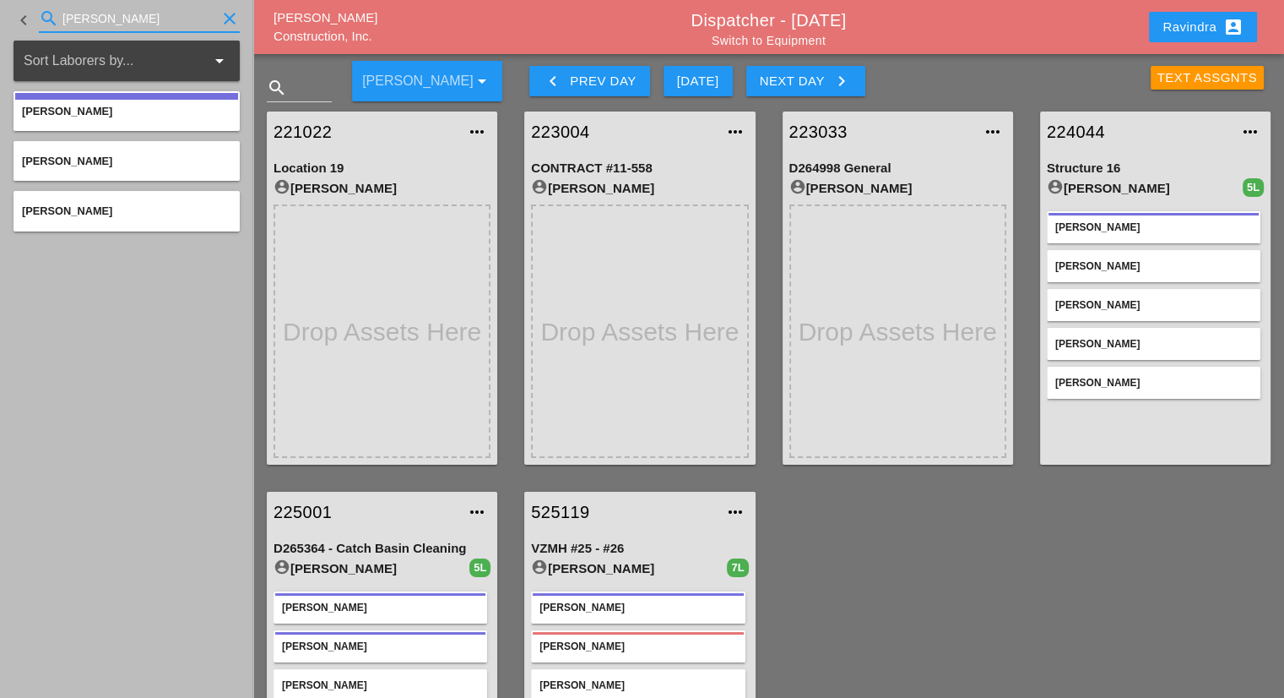
type input "[PERSON_NAME]"
drag, startPoint x: 111, startPoint y: 27, endPoint x: 0, endPoint y: 3, distance: 114.0
click at [0, 3] on div "keyboard_arrow_left search [PERSON_NAME]" at bounding box center [126, 20] width 253 height 41
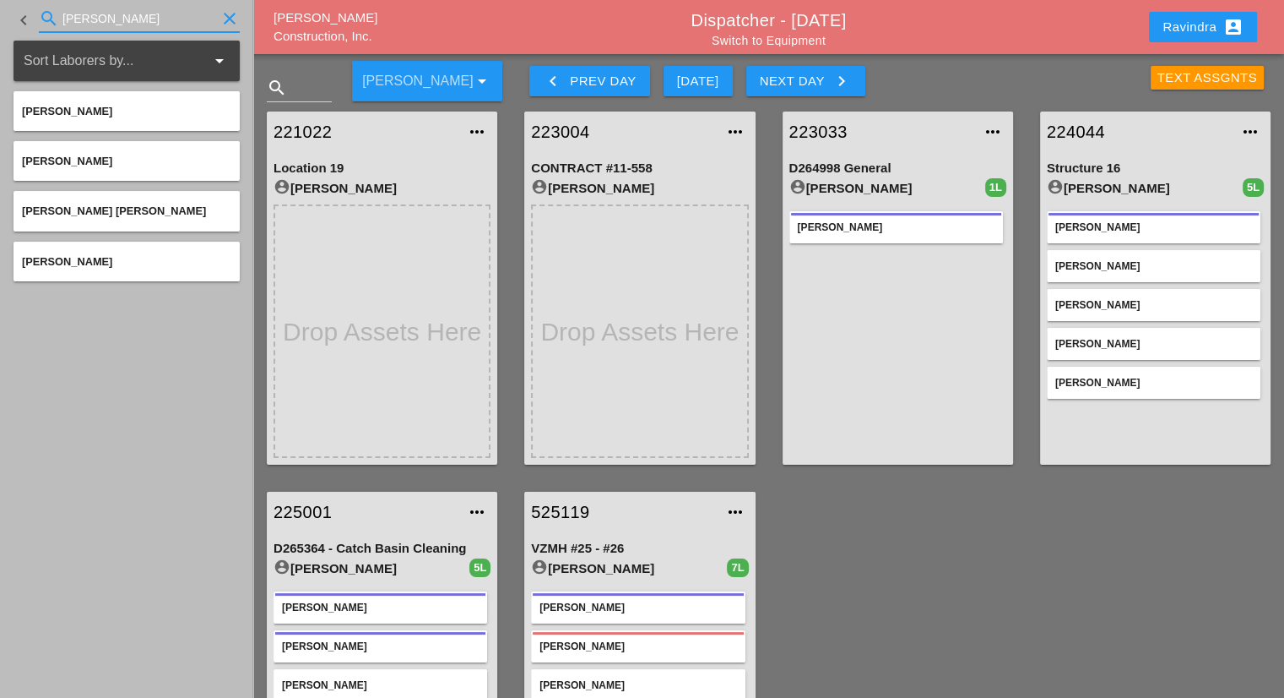
type input "[PERSON_NAME]"
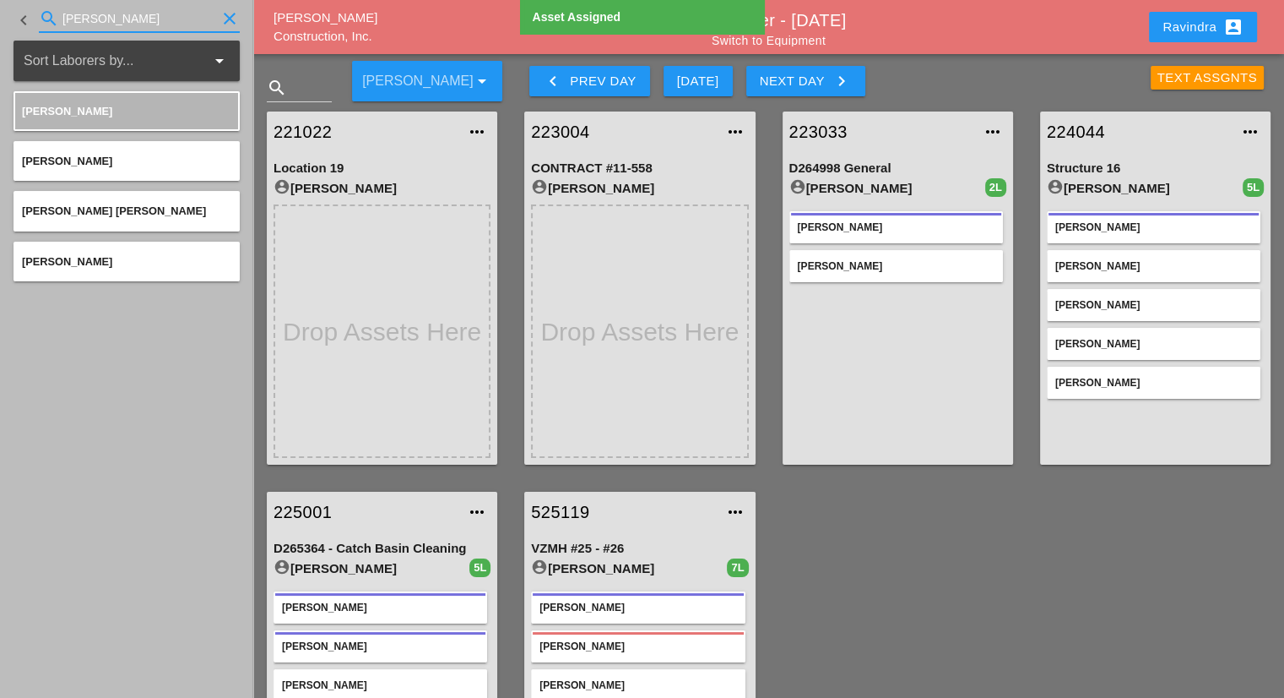
click at [172, 21] on input "[PERSON_NAME]" at bounding box center [139, 18] width 154 height 27
click at [784, 44] on link "Switch to Equipment" at bounding box center [769, 41] width 114 height 14
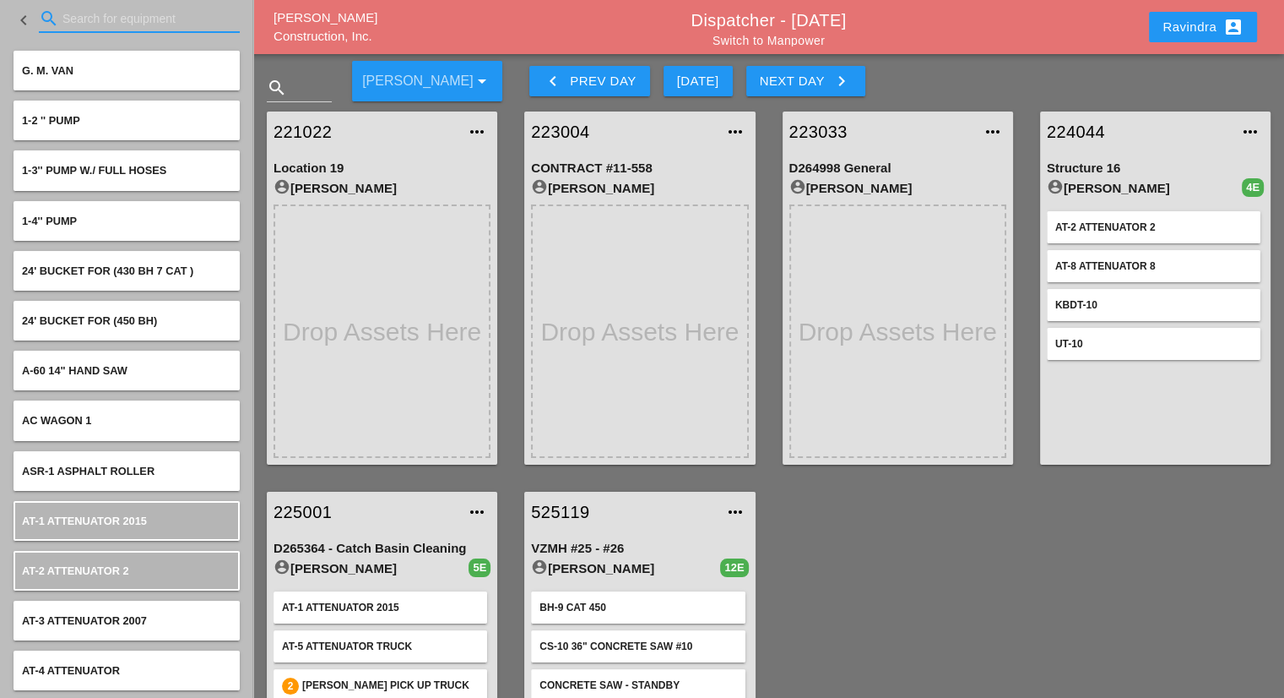
click at [171, 11] on input "Search for equipment" at bounding box center [139, 18] width 154 height 27
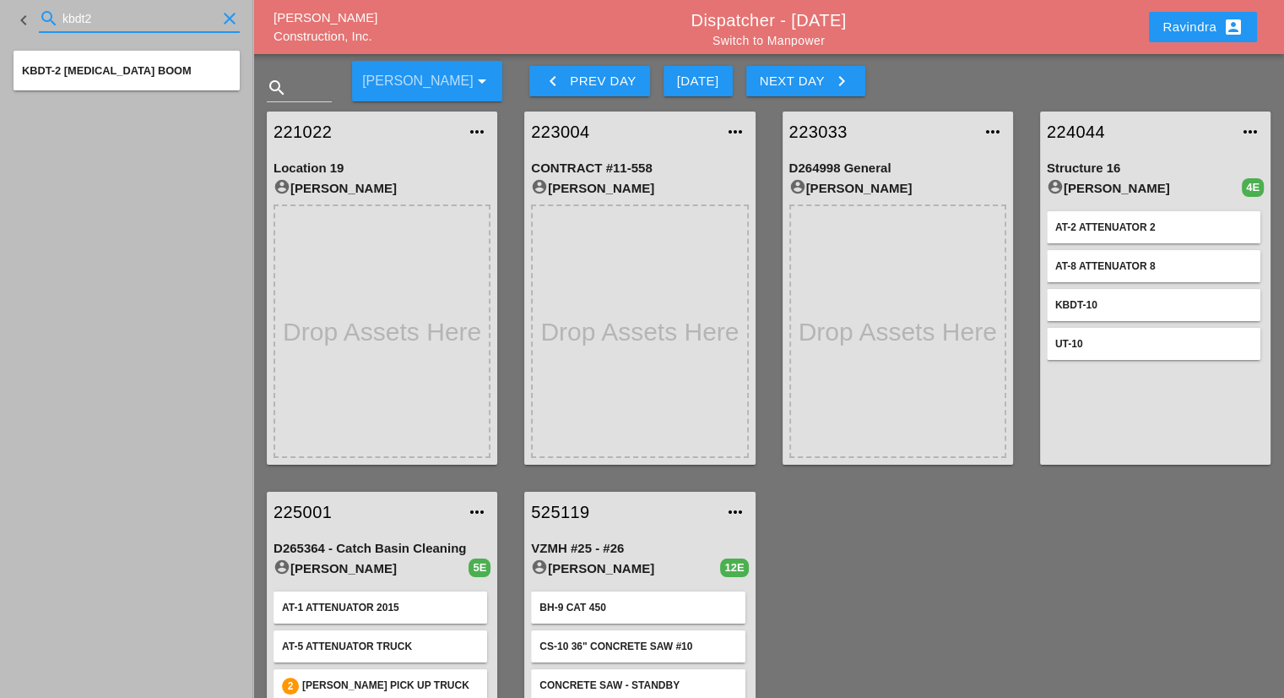
type input "kbdt2"
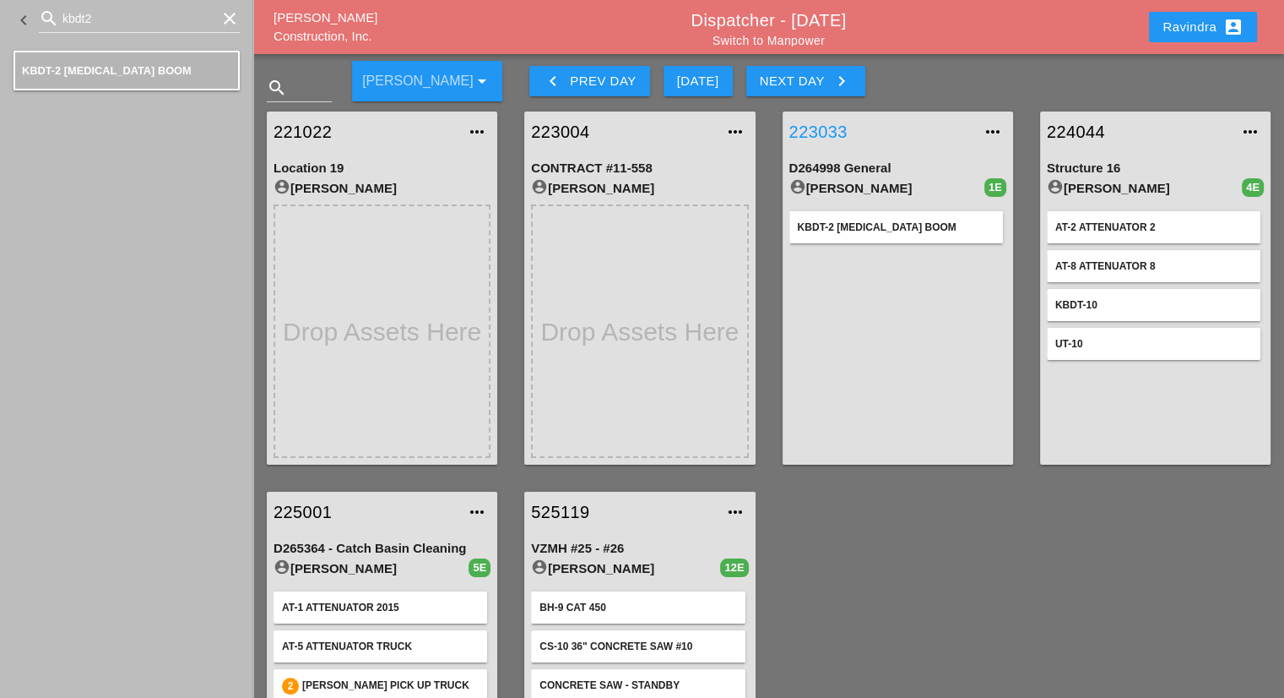
click at [837, 128] on link "223033" at bounding box center [881, 131] width 183 height 25
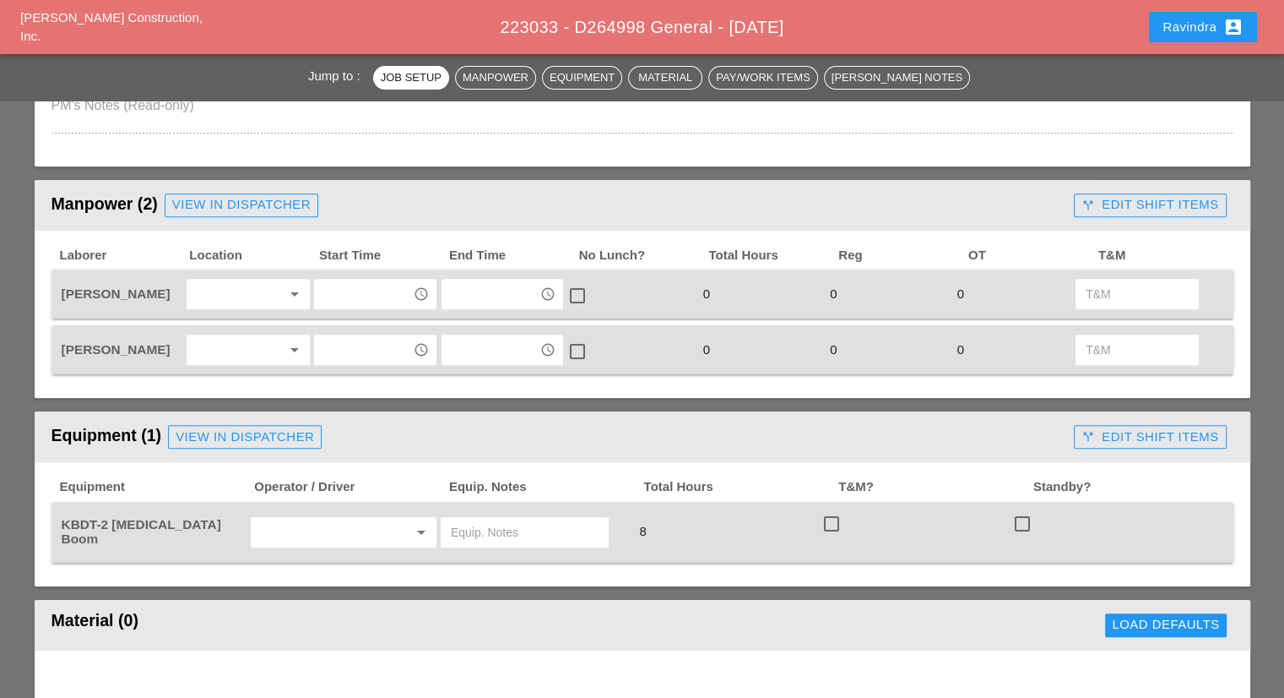
scroll to position [676, 0]
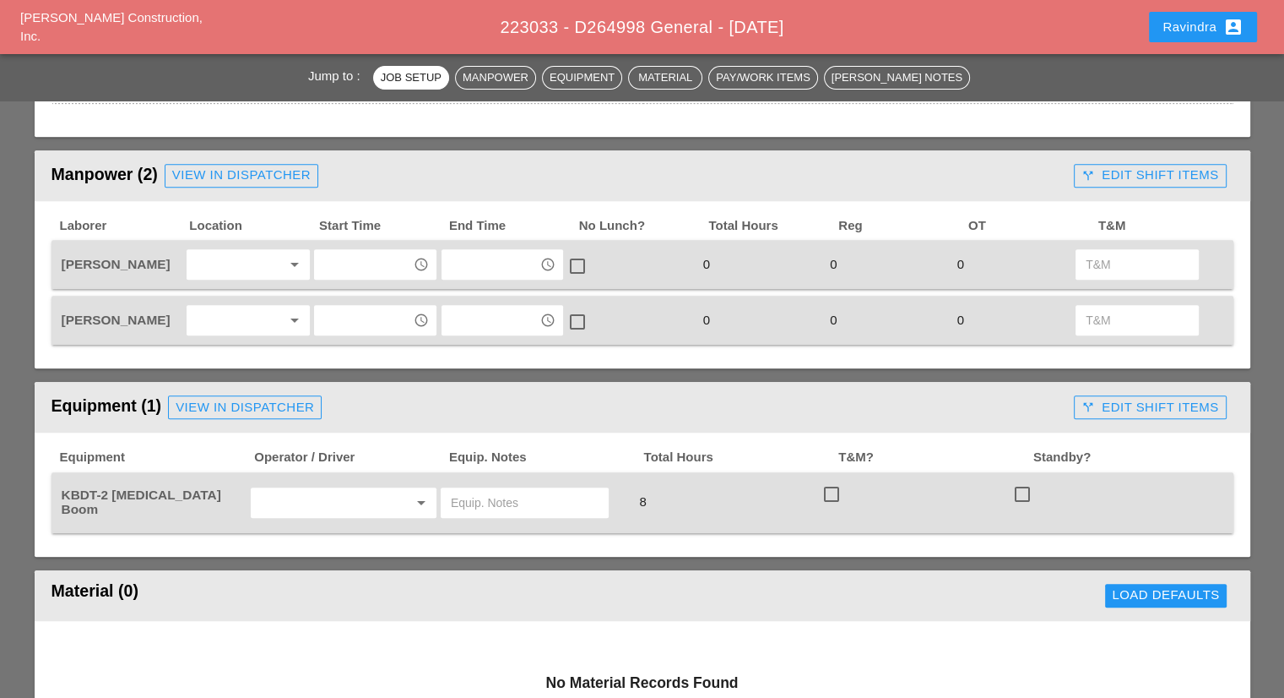
click at [307, 489] on input "text" at bounding box center [320, 502] width 128 height 27
click at [338, 565] on div "[PERSON_NAME]" at bounding box center [343, 568] width 159 height 20
type input "[PERSON_NAME]"
click at [257, 261] on div at bounding box center [237, 264] width 90 height 27
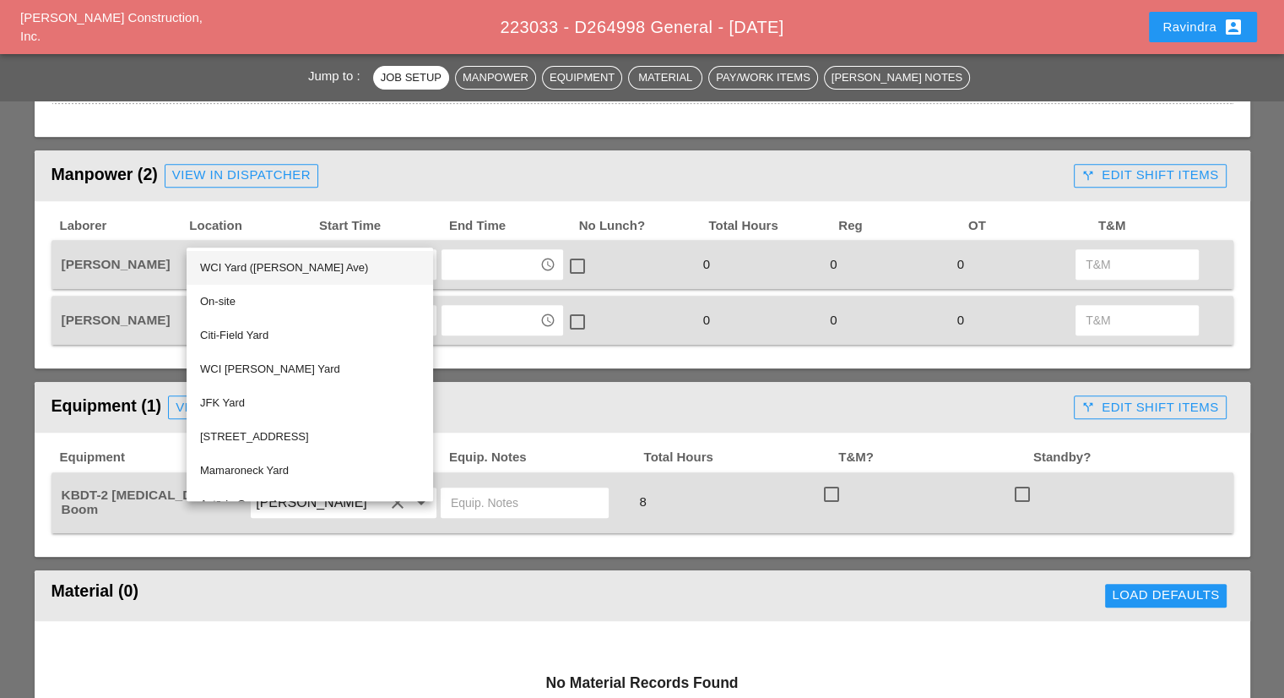
click at [249, 271] on div "WCI Yard ([PERSON_NAME] Ave)" at bounding box center [310, 268] width 220 height 20
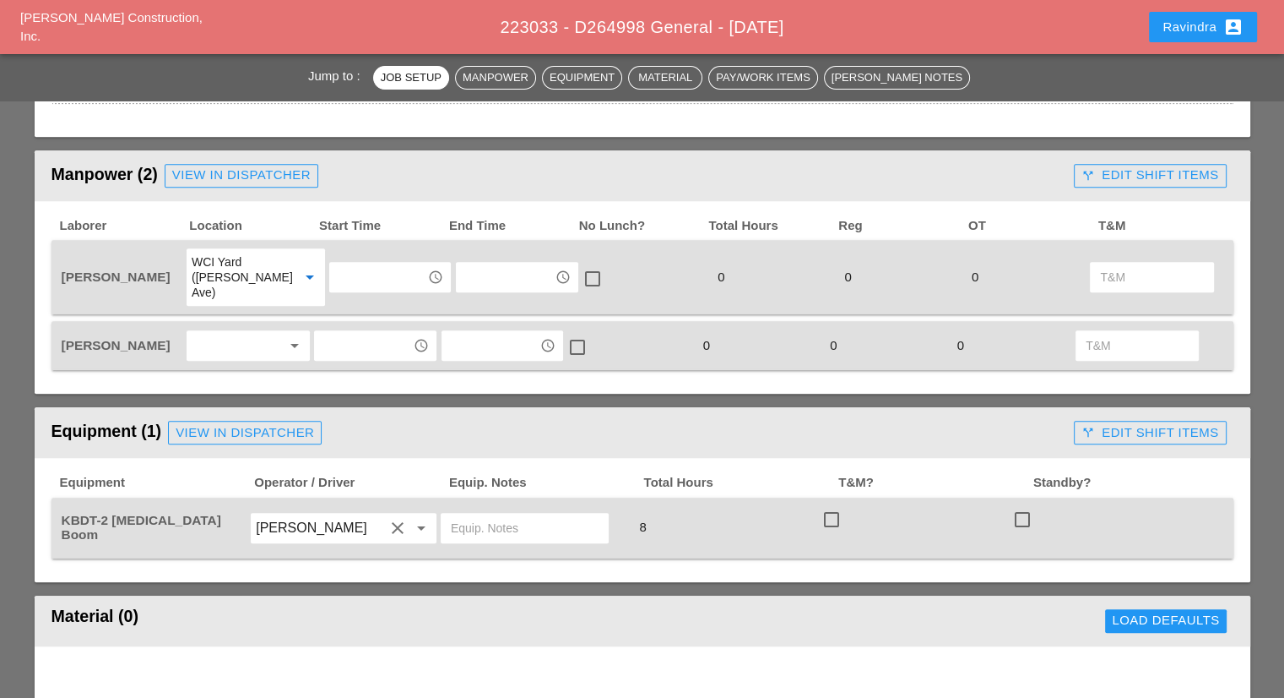
click at [247, 332] on div at bounding box center [237, 345] width 90 height 27
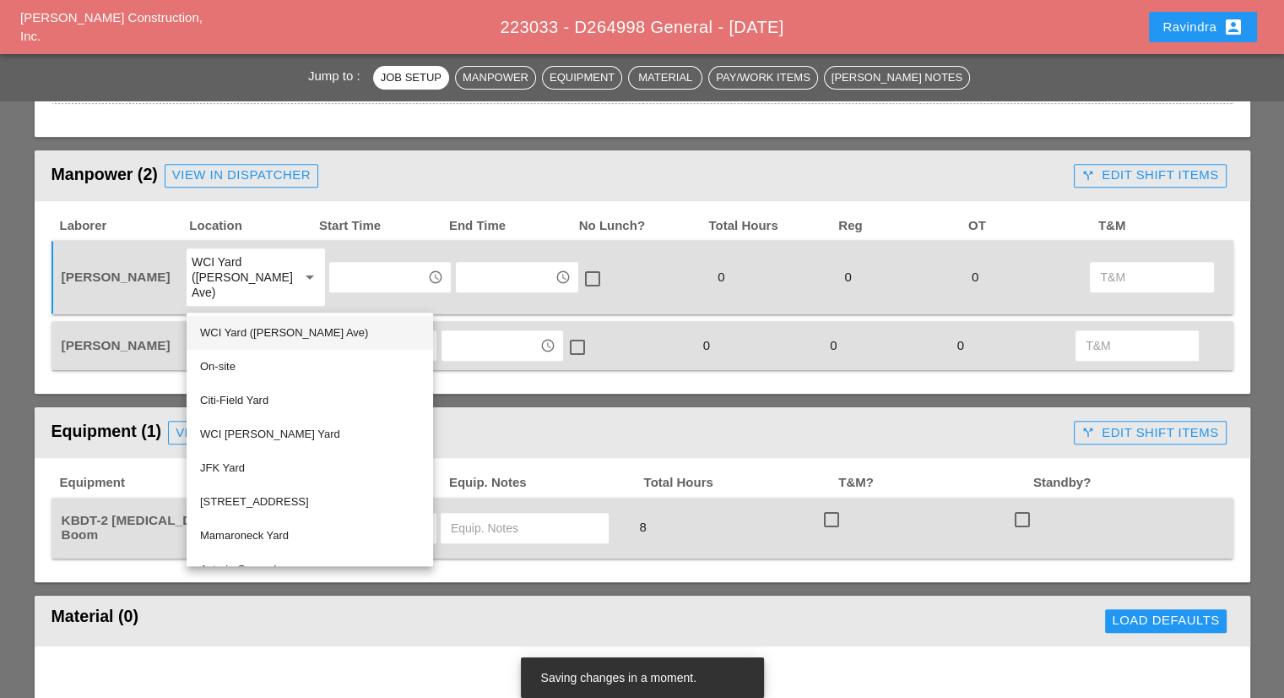
click at [242, 323] on div "WCI Yard ([PERSON_NAME] Ave)" at bounding box center [310, 333] width 220 height 20
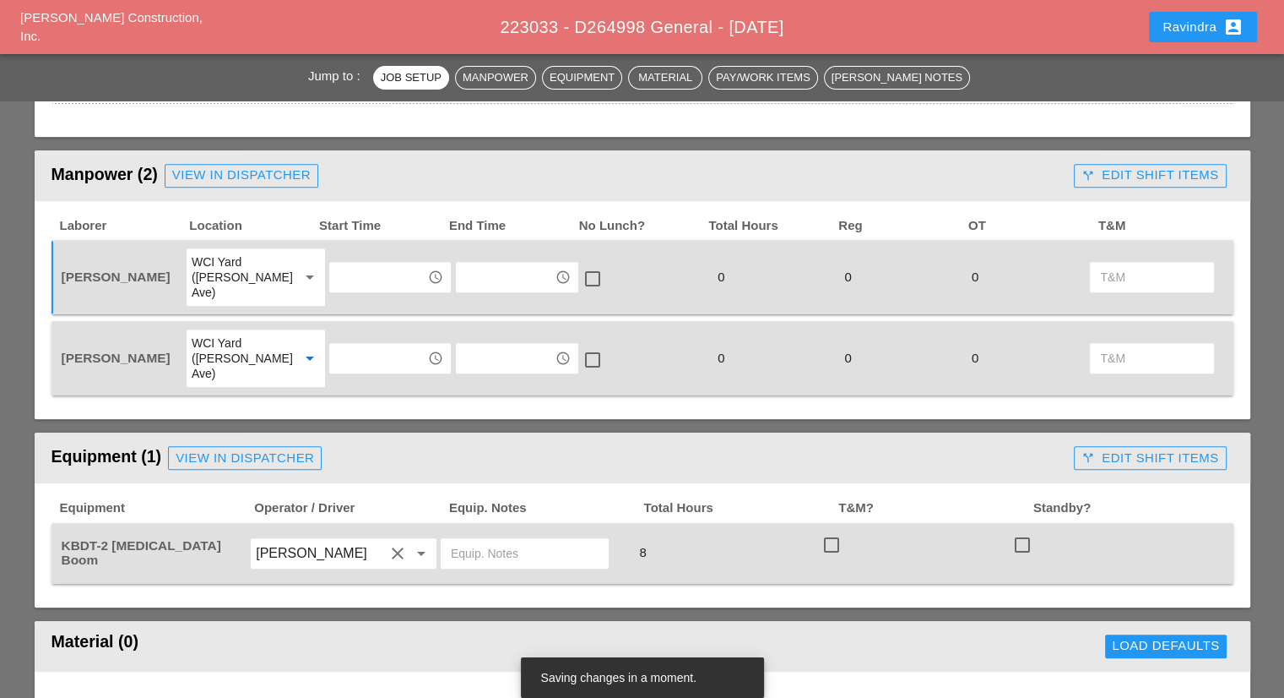
click at [359, 263] on input "text" at bounding box center [378, 276] width 88 height 27
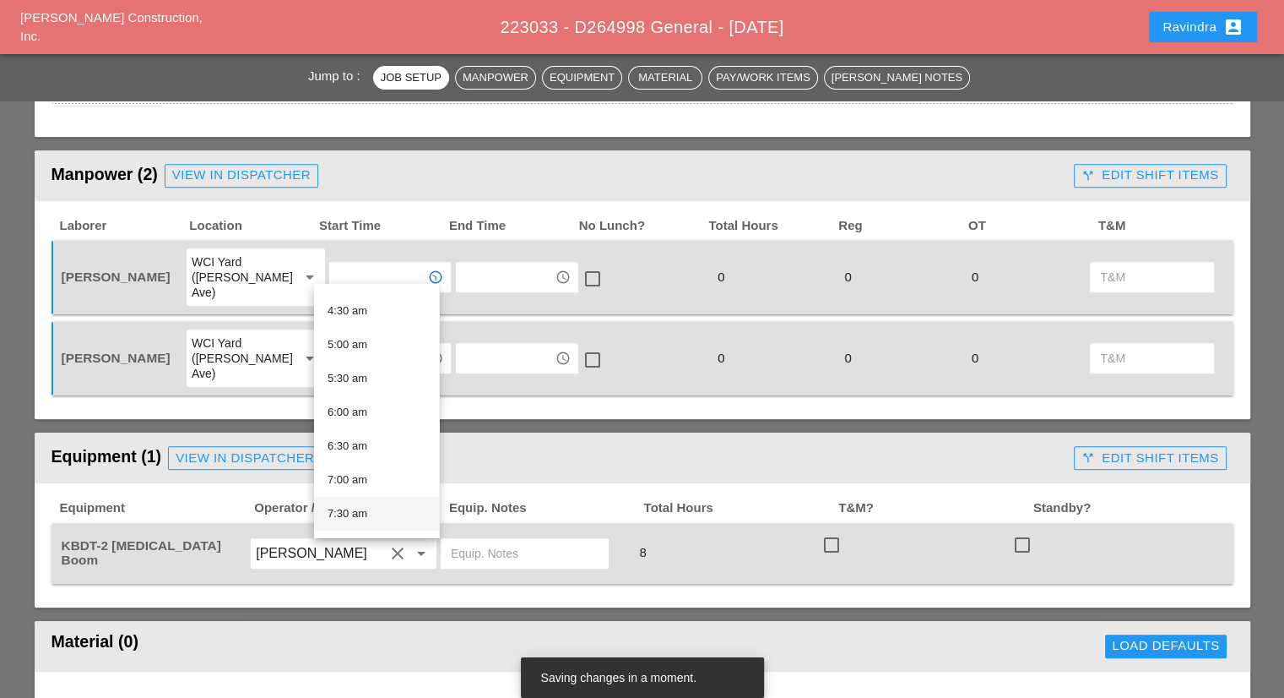
scroll to position [338, 0]
click at [365, 444] on div "7:00 am" at bounding box center [377, 439] width 98 height 20
type input "7:00 am"
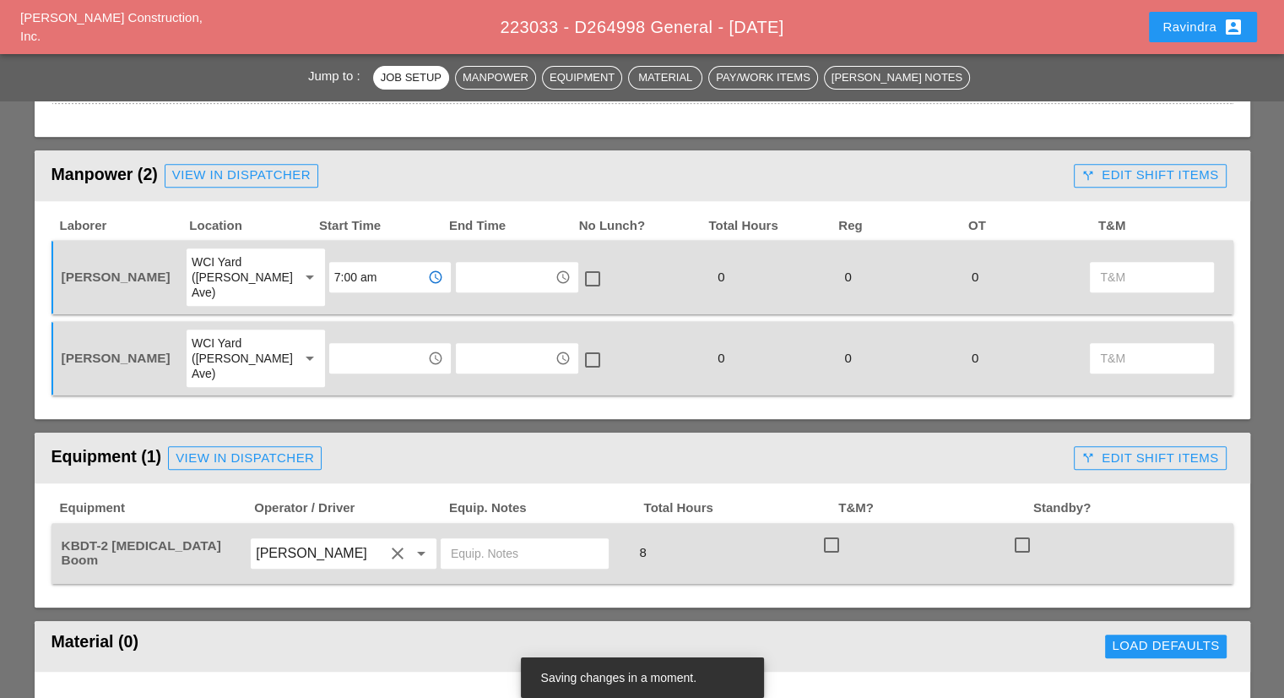
click at [362, 343] on div "access_time" at bounding box center [390, 358] width 122 height 30
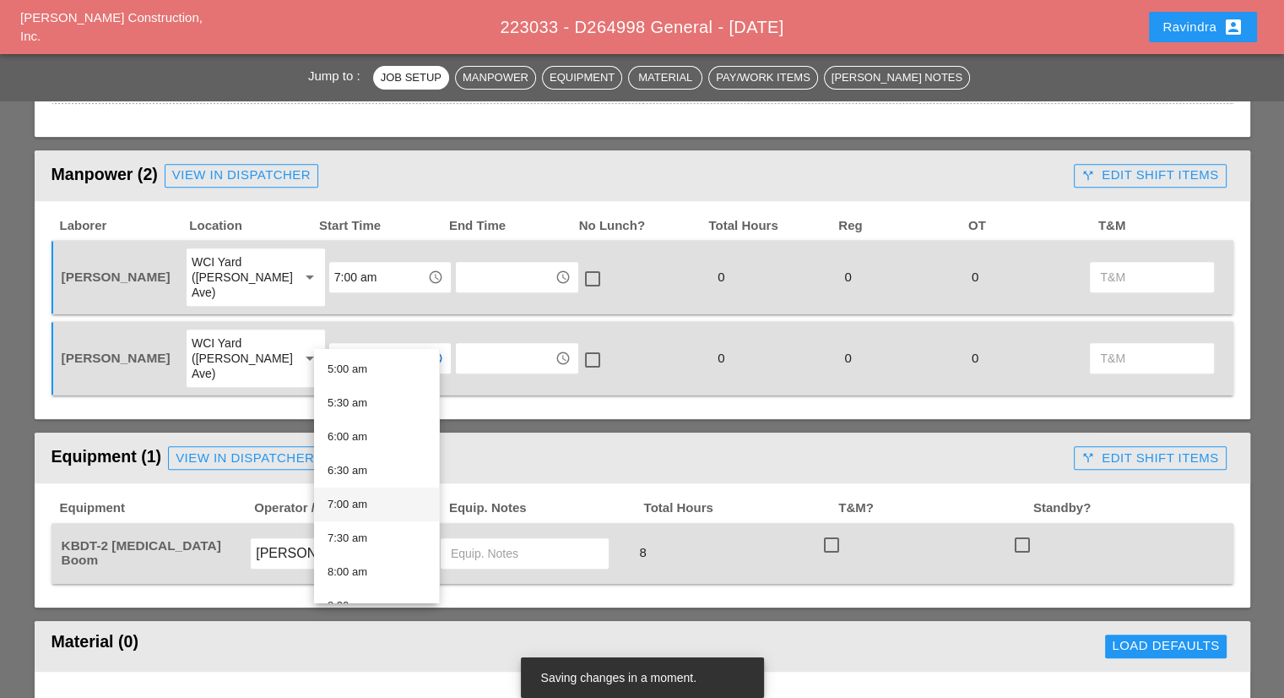
click at [368, 508] on div "7:00 am" at bounding box center [377, 504] width 98 height 20
type input "7:00 am"
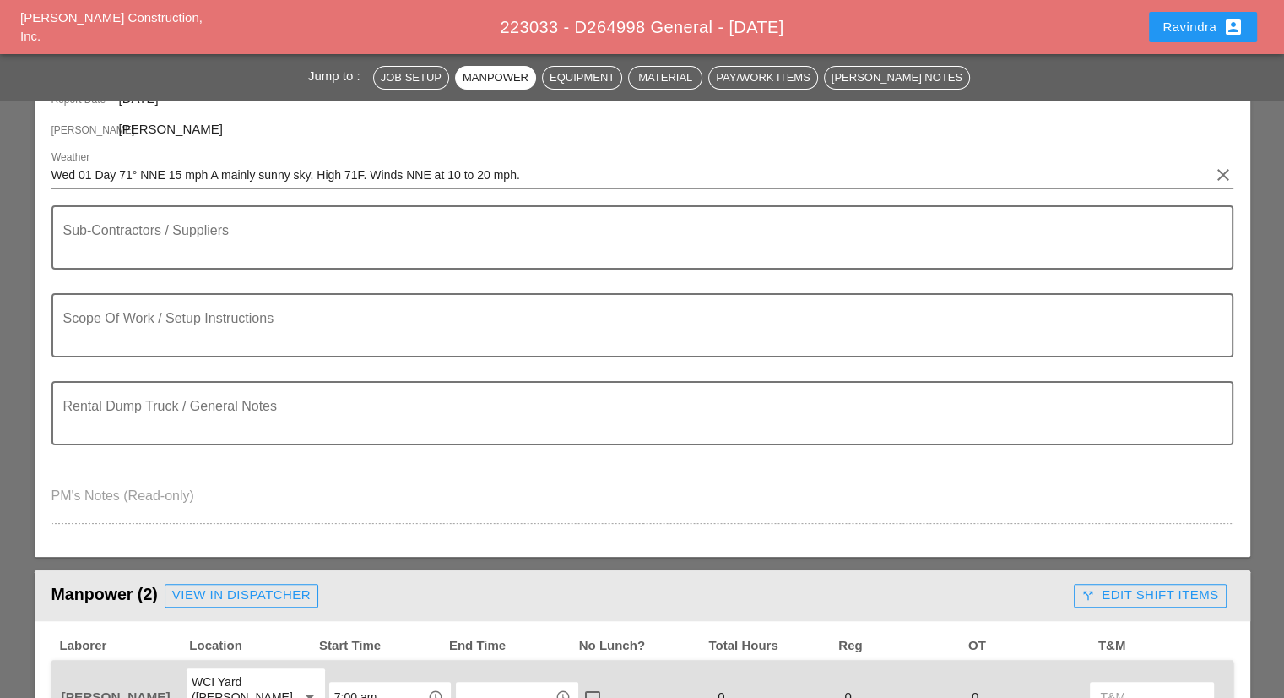
scroll to position [253, 0]
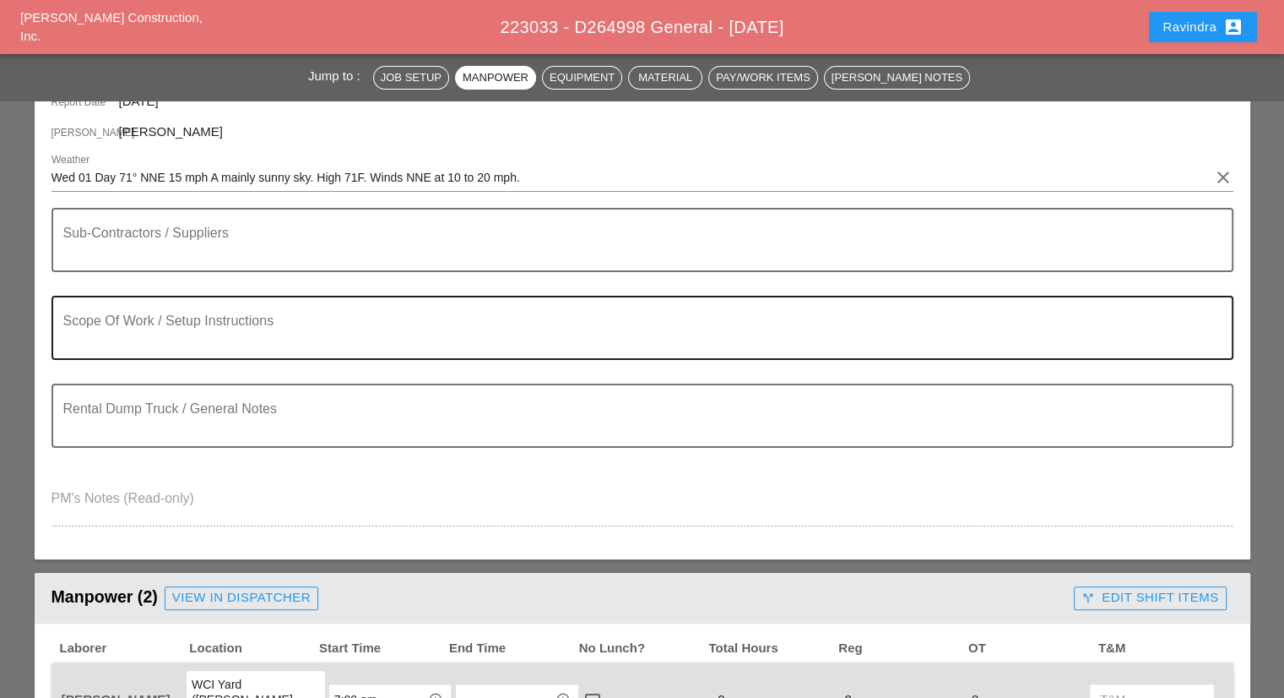
click at [263, 315] on div "Scope Of Work / Setup Instructions" at bounding box center [635, 327] width 1145 height 61
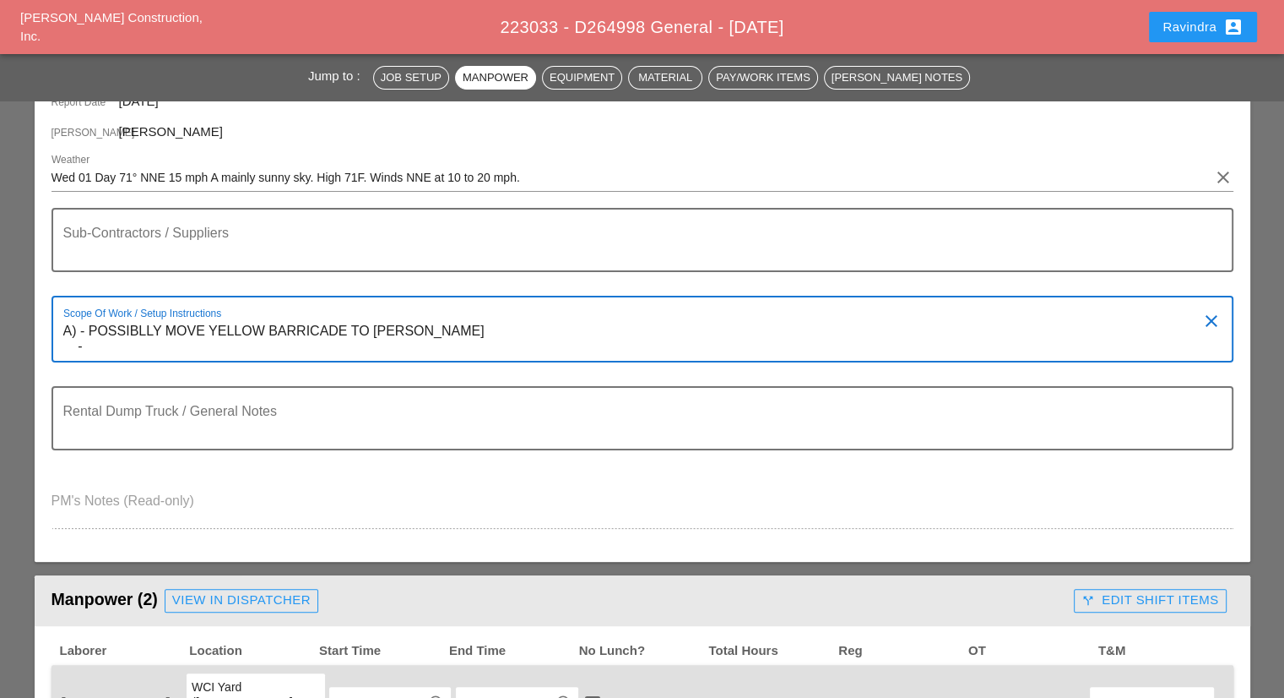
drag, startPoint x: 467, startPoint y: 327, endPoint x: 87, endPoint y: 323, distance: 380.0
click at [87, 323] on textarea "A) - POSSIBLLY MOVE YELLOW BARRICADE TO [PERSON_NAME] -" at bounding box center [635, 339] width 1145 height 43
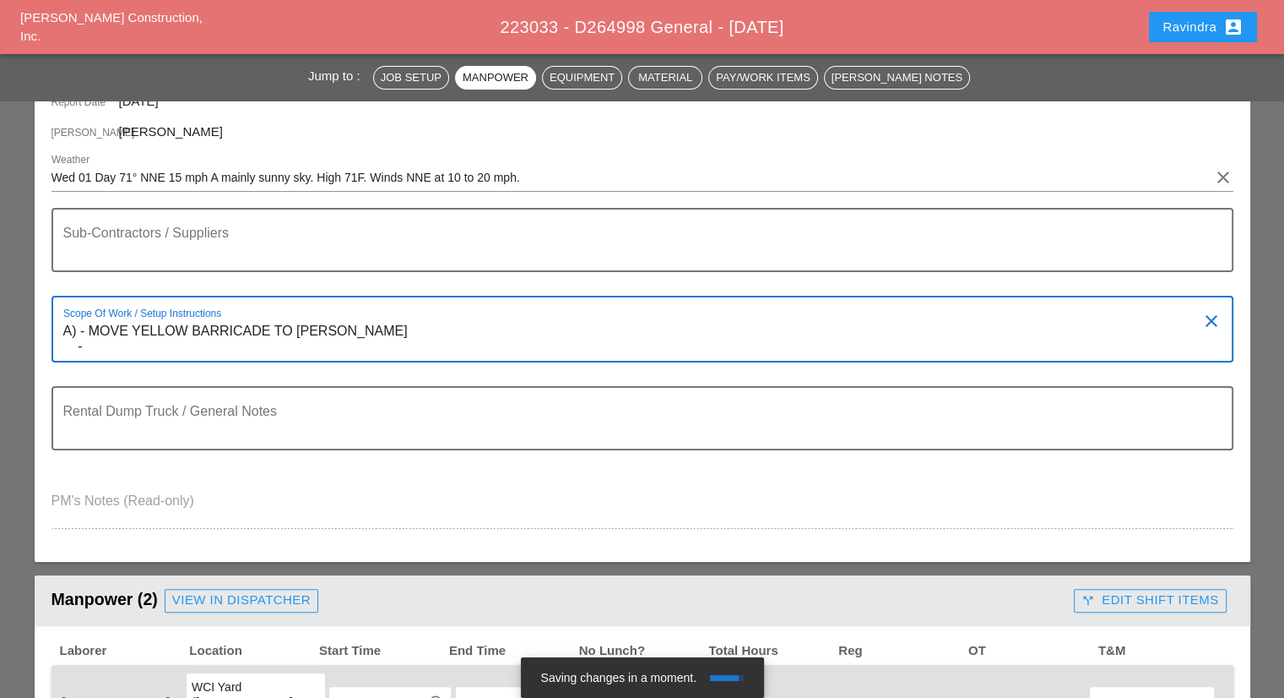
drag, startPoint x: 101, startPoint y: 332, endPoint x: 94, endPoint y: 349, distance: 18.5
click at [101, 333] on textarea "A) - MOVE YELLOW BARRICADE TO [PERSON_NAME] -" at bounding box center [635, 339] width 1145 height 43
click at [93, 350] on textarea "A) - MOVE YELLOW BARRICADE TO [PERSON_NAME] -" at bounding box center [635, 339] width 1145 height 43
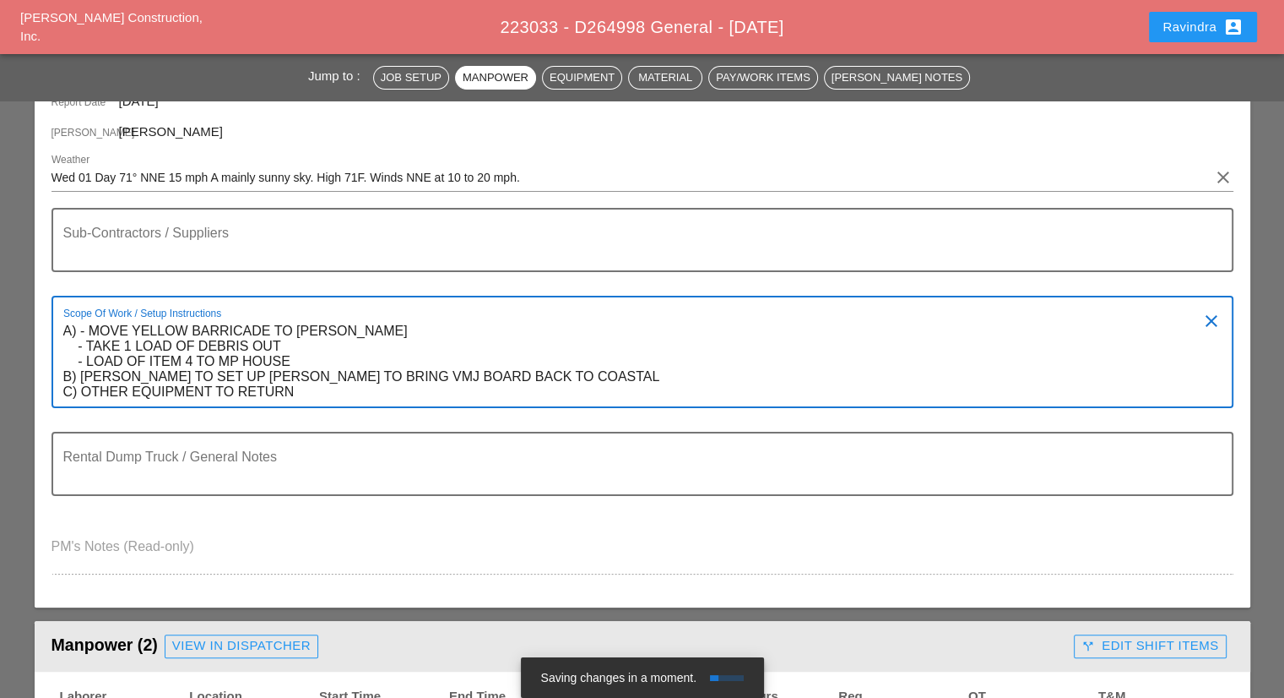
click at [81, 329] on textarea "A) - MOVE YELLOW BARRICADE TO [PERSON_NAME] - TAKE 1 LOAD OF DEBRIS OUT - LOAD …" at bounding box center [635, 362] width 1145 height 89
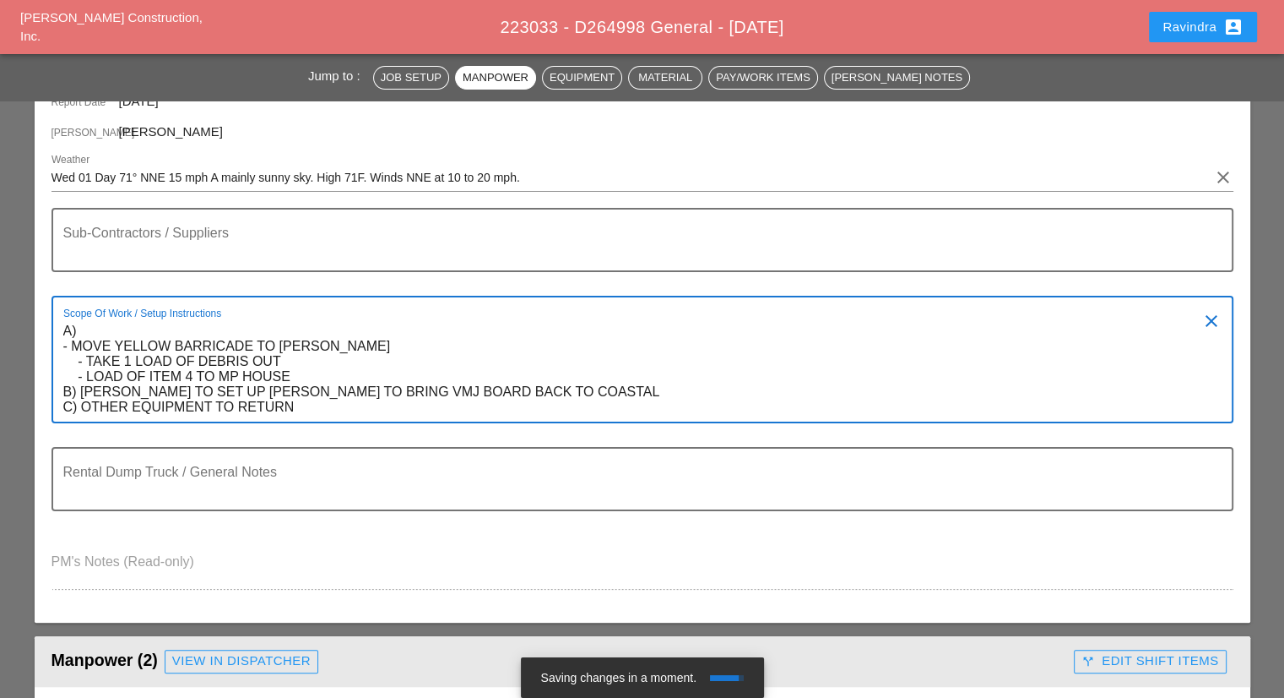
click at [78, 359] on textarea "A) - MOVE YELLOW BARRICADE TO [PERSON_NAME] - TAKE 1 LOAD OF DEBRIS OUT - LOAD …" at bounding box center [635, 370] width 1145 height 104
click at [79, 374] on textarea "A) - MOVE YELLOW BARRICADE TO [PERSON_NAME] - TAKE 1 LOAD OF DEBRIS OUT - LOAD …" at bounding box center [635, 370] width 1145 height 104
click at [291, 372] on textarea "A) - MOVE YELLOW BARRICADE TO [PERSON_NAME] - TAKE 1 LOAD OF DEBRIS OUT - LOAD …" at bounding box center [635, 370] width 1145 height 104
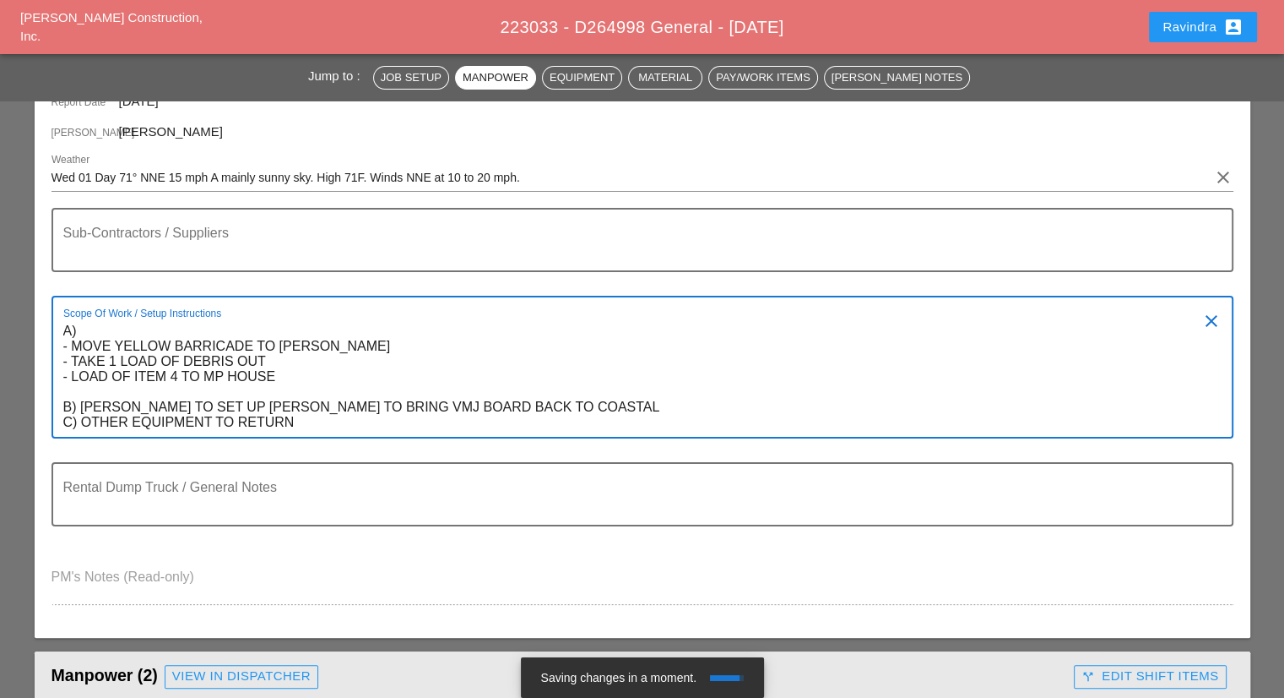
click at [566, 406] on textarea "A) - MOVE YELLOW BARRICADE TO [PERSON_NAME] - TAKE 1 LOAD OF DEBRIS OUT - LOAD …" at bounding box center [635, 377] width 1145 height 119
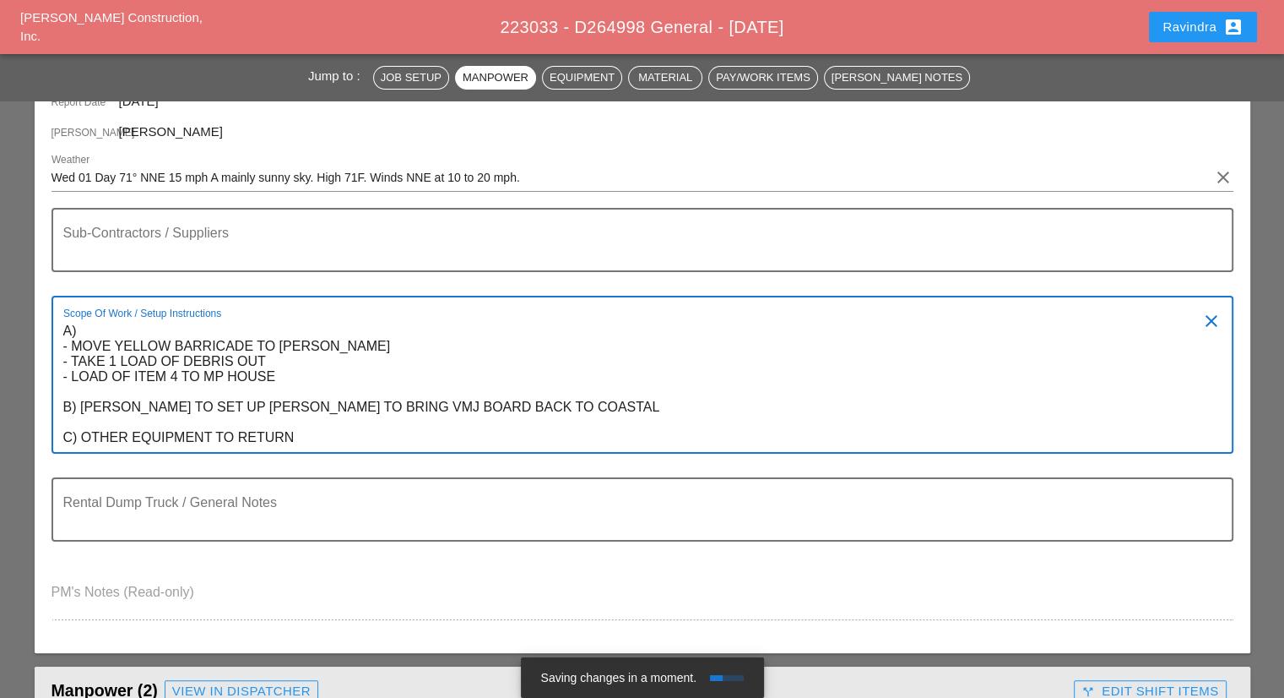
click at [79, 331] on textarea "A) - MOVE YELLOW BARRICADE TO [PERSON_NAME] - TAKE 1 LOAD OF DEBRIS OUT - LOAD …" at bounding box center [635, 385] width 1145 height 134
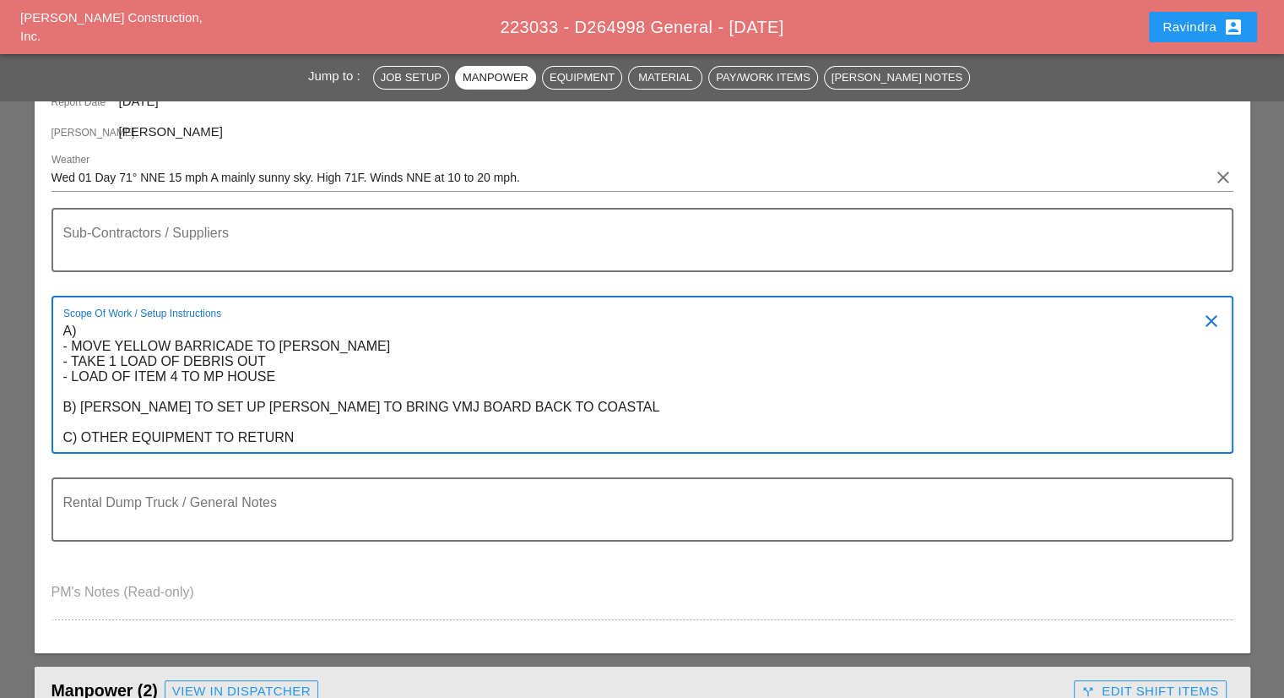
type textarea "A) - MOVE YELLOW BARRICADE TO [PERSON_NAME] - TAKE 1 LOAD OF DEBRIS OUT - LOAD …"
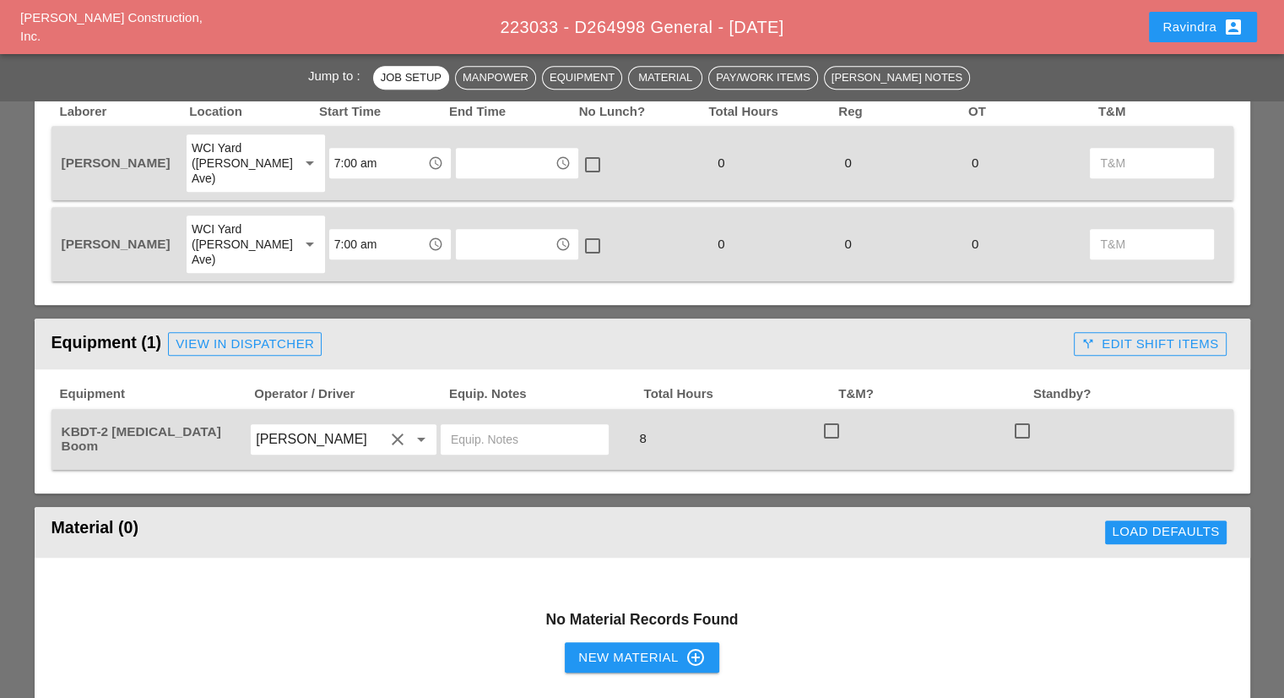
scroll to position [929, 0]
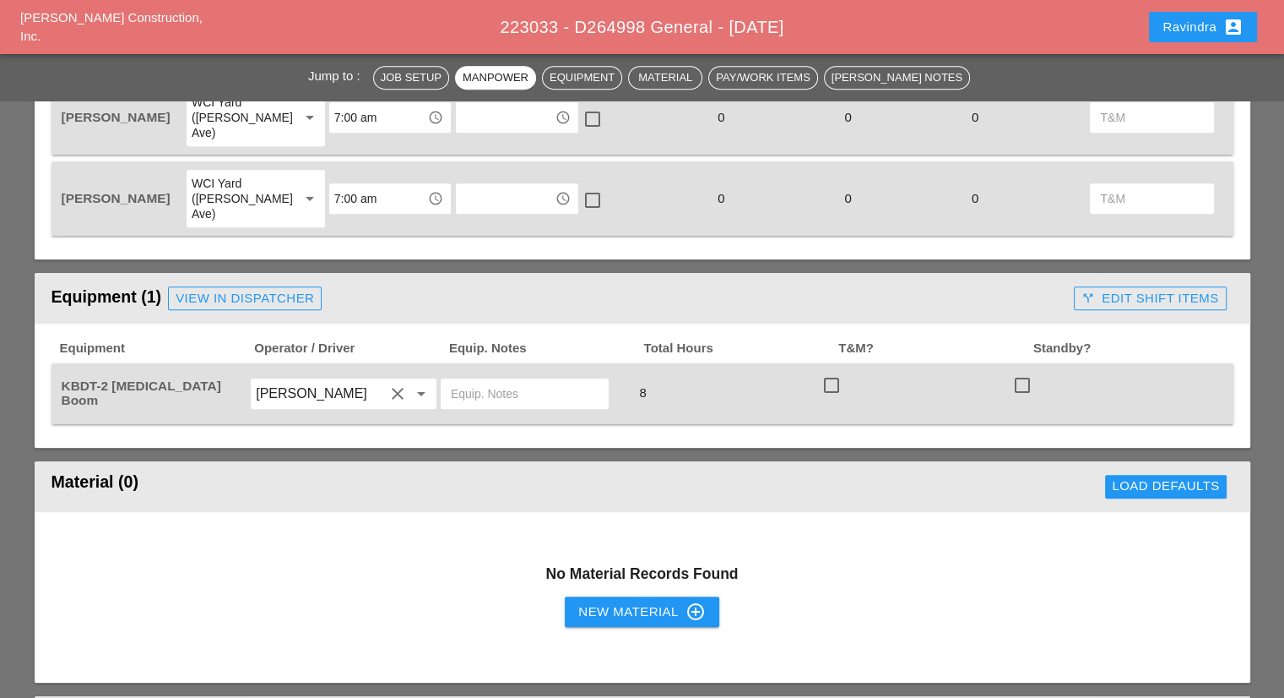
click at [1219, 35] on div "Ravindra account_box" at bounding box center [1203, 27] width 81 height 20
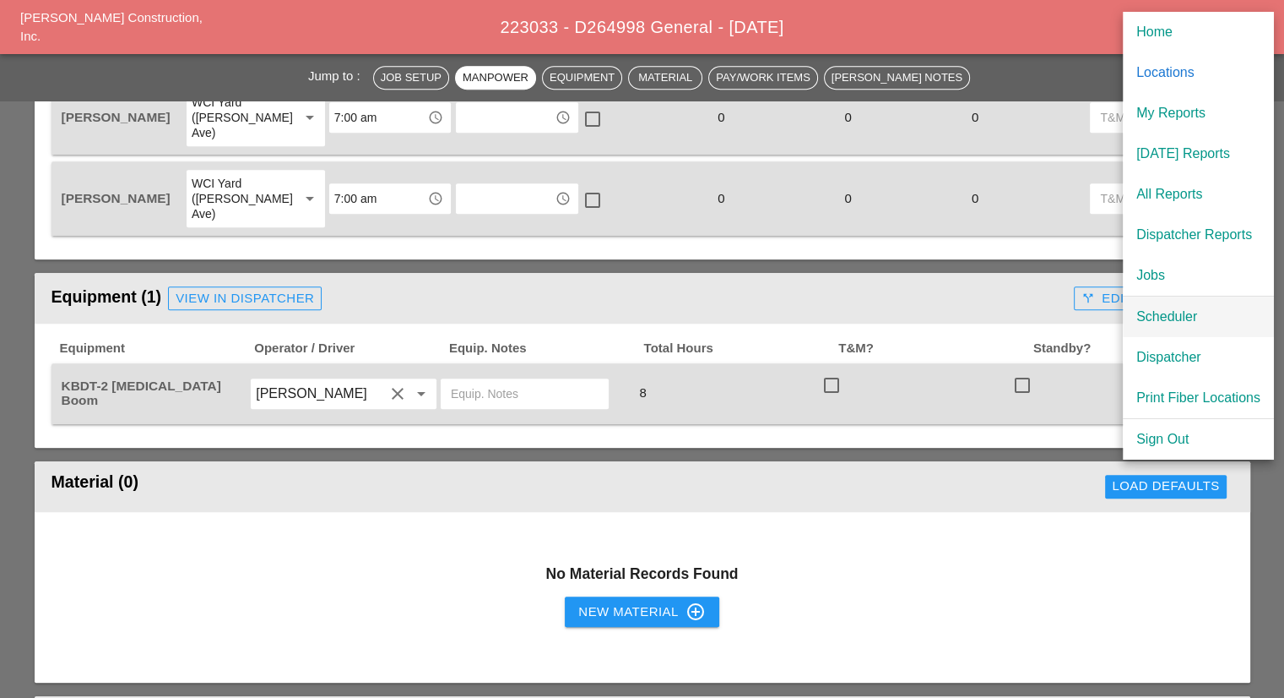
click at [1182, 320] on div "Scheduler" at bounding box center [1199, 317] width 124 height 20
